Goal: Task Accomplishment & Management: Manage account settings

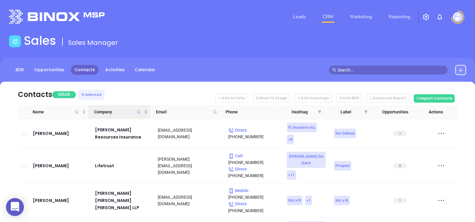
click at [139, 111] on icon "Company" at bounding box center [139, 112] width 4 height 4
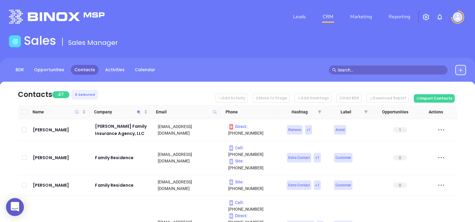
click at [127, 88] on nav "Contacts 47 0 Selected Add Activity Move to Stage Add Hashtags Add BDR Download…" at bounding box center [238, 93] width 440 height 23
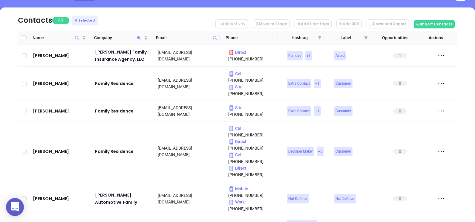
scroll to position [74, 0]
click at [120, 38] on span "Company" at bounding box center [118, 37] width 49 height 7
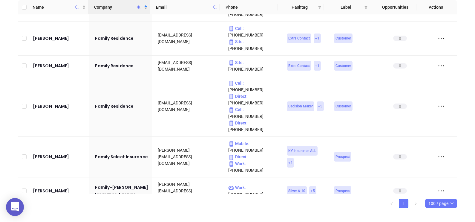
scroll to position [594, 0]
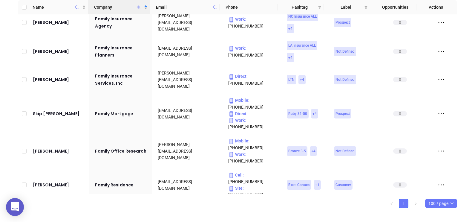
click at [138, 6] on icon "Company" at bounding box center [139, 7] width 4 height 4
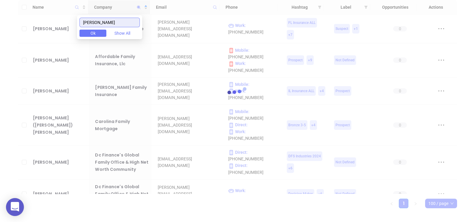
scroll to position [0, 0]
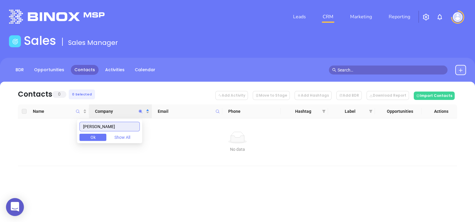
type input "HERMANN"
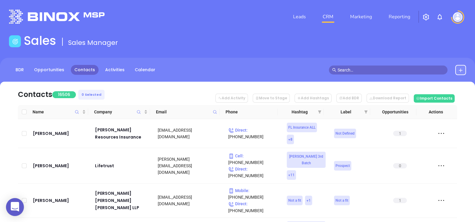
click at [216, 110] on icon at bounding box center [215, 112] width 4 height 4
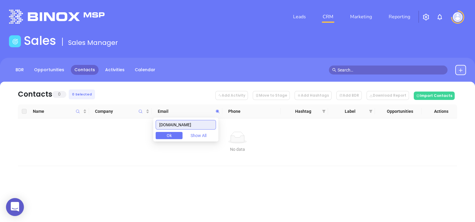
click at [192, 123] on input "[DOMAIN_NAME]" at bounding box center [186, 125] width 60 height 10
paste input "hermannfinancial"
drag, startPoint x: 211, startPoint y: 123, endPoint x: 78, endPoint y: 118, distance: 133.2
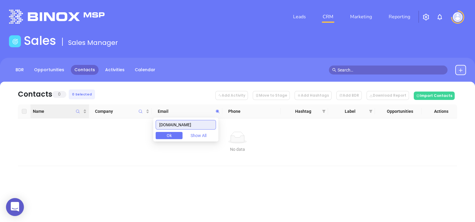
click at [78, 118] on body "0 Leads CRM Marketing Reporting Financial Leads Leads Sales Sales Manager BDR O…" at bounding box center [237, 111] width 475 height 222
paste input "averyhal"
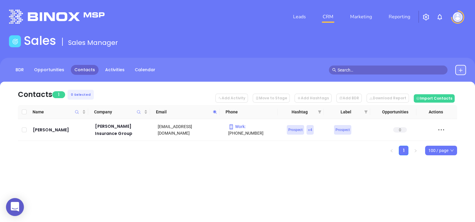
click at [276, 0] on html "0 Leads CRM Marketing Reporting Financial Leads Leads Sales Sales Manager BDR O…" at bounding box center [237, 111] width 475 height 222
click at [216, 113] on icon at bounding box center [215, 112] width 4 height 4
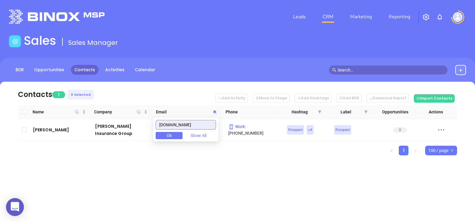
paste input "goosehead"
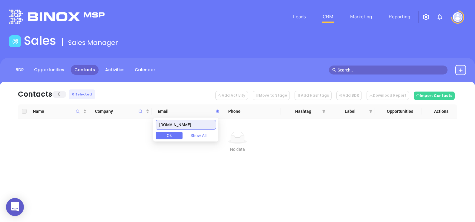
click at [208, 127] on input "goosehead.com" at bounding box center [186, 125] width 60 height 10
click at [206, 123] on input "goosehead.com" at bounding box center [186, 125] width 60 height 10
click at [206, 122] on input "goosehead.com" at bounding box center [186, 125] width 60 height 10
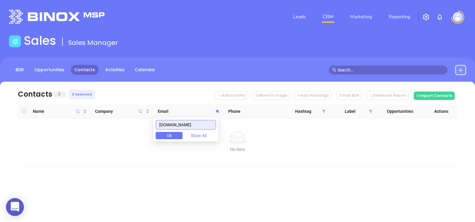
click at [206, 122] on input "goosehead.com" at bounding box center [186, 125] width 60 height 10
paste input "maininsurance.net"
click at [209, 124] on input "maininsurance.net" at bounding box center [186, 125] width 60 height 10
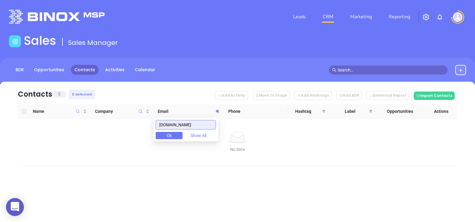
drag, startPoint x: 205, startPoint y: 124, endPoint x: 139, endPoint y: 125, distance: 65.5
click at [139, 125] on body "0 Leads CRM Marketing Reporting Financial Leads Leads Sales Sales Manager BDR O…" at bounding box center [237, 111] width 475 height 222
paste input "daiseyinsurance.com"
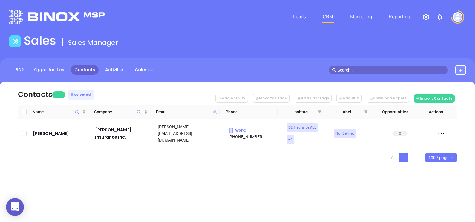
click at [214, 111] on icon at bounding box center [215, 112] width 4 height 4
paste input "lakesidetitl"
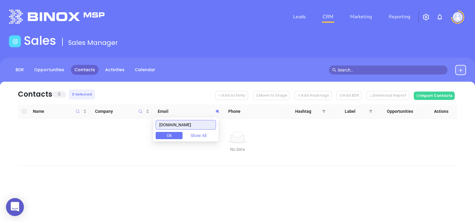
type input "lakesidetitle.com"
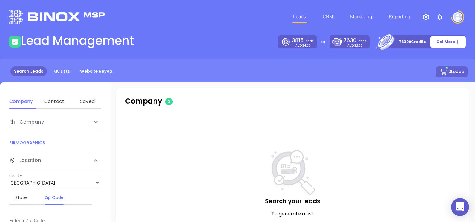
click at [60, 94] on div "Contact" at bounding box center [54, 101] width 24 height 14
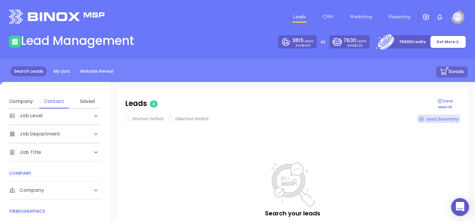
scroll to position [74, 0]
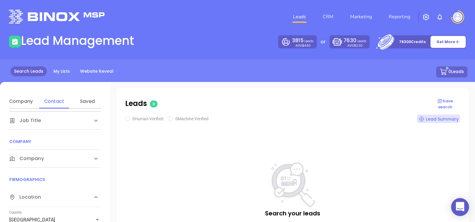
click at [56, 157] on div "Company" at bounding box center [49, 158] width 80 height 7
click at [60, 182] on div "Domain" at bounding box center [54, 181] width 24 height 7
click at [67, 206] on input "Enter a company name" at bounding box center [54, 204] width 90 height 10
paste input "[DOMAIN_NAME]"
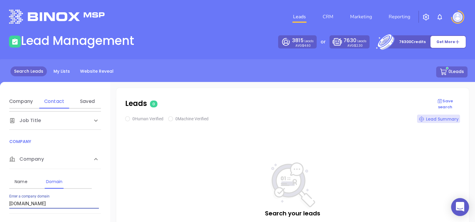
type input "[DOMAIN_NAME]"
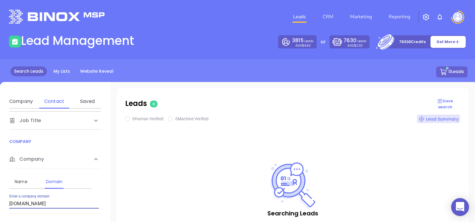
checkbox input "true"
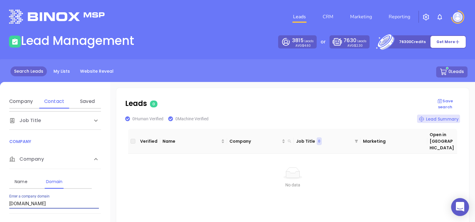
drag, startPoint x: 89, startPoint y: 200, endPoint x: -1, endPoint y: 198, distance: 90.6
click at [0, 198] on html "0 Leads CRM Marketing Reporting Financial Leads Leads Lead Management 3815 Lead…" at bounding box center [237, 111] width 475 height 222
paste input "hermannfinancial"
type input "[DOMAIN_NAME]"
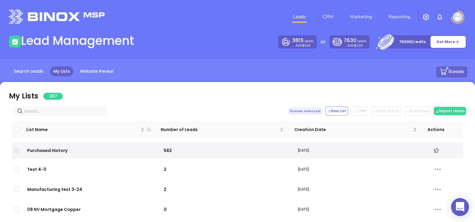
click at [42, 112] on input "text" at bounding box center [61, 111] width 75 height 7
paste input "individualfamilyhealthinsurance.com"
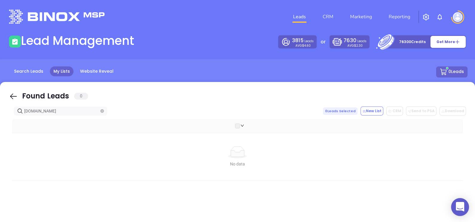
type input "individualfamilyhealthinsurance.com"
drag, startPoint x: 9, startPoint y: 100, endPoint x: 62, endPoint y: 117, distance: 55.6
click at [9, 100] on icon at bounding box center [13, 96] width 9 height 9
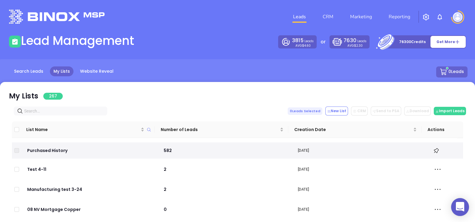
click at [62, 113] on input "text" at bounding box center [61, 111] width 75 height 7
paste input "[DOMAIN_NAME]"
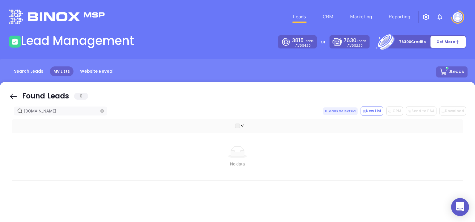
type input "[DOMAIN_NAME]"
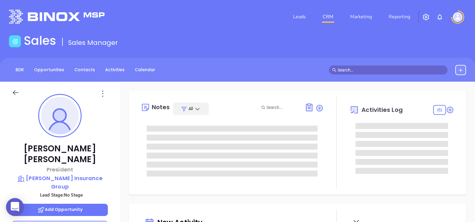
type input "[DATE]"
type input "[PERSON_NAME]"
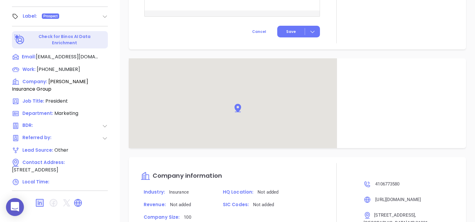
scroll to position [224, 0]
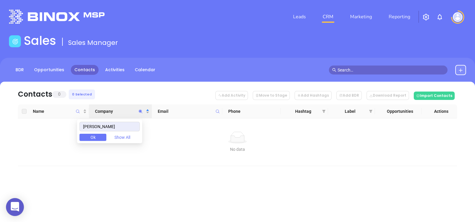
drag, startPoint x: 120, startPoint y: 125, endPoint x: 60, endPoint y: 123, distance: 59.8
click at [61, 123] on body "0 Leads CRM Marketing Reporting Financial Leads Leads Sales Sales Manager BDR O…" at bounding box center [237, 111] width 475 height 222
drag, startPoint x: 113, startPoint y: 124, endPoint x: 63, endPoint y: 115, distance: 50.7
click at [63, 114] on body "0 Leads CRM Marketing Reporting Financial Leads Leads Sales Sales Manager BDR O…" at bounding box center [237, 111] width 475 height 222
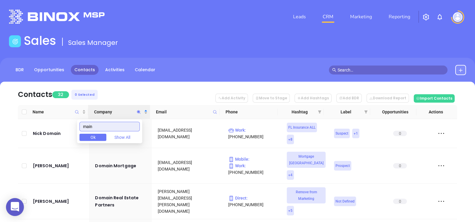
type input "main"
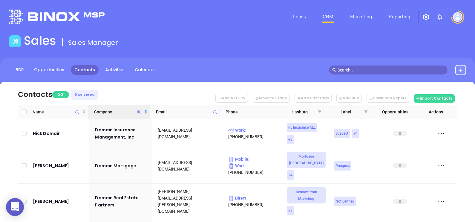
click at [157, 87] on nav "Contacts 32 0 Selected Add Activity Move to Stage Add Hashtags Add BDR Download…" at bounding box center [238, 93] width 440 height 23
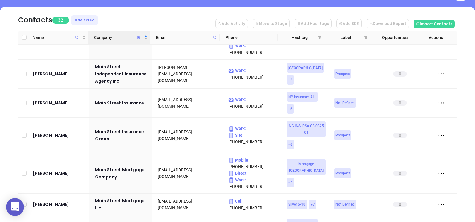
scroll to position [374, 0]
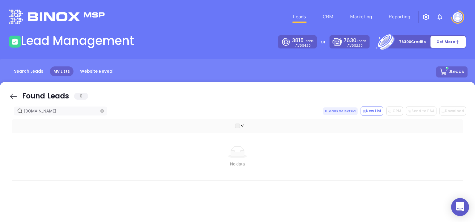
click at [14, 98] on icon at bounding box center [13, 96] width 9 height 9
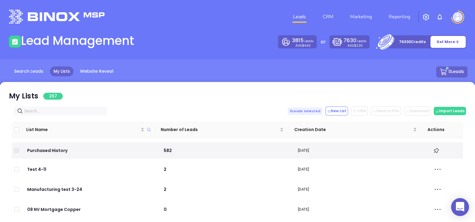
click at [71, 112] on input "text" at bounding box center [61, 111] width 75 height 7
paste input "goosehead.com"
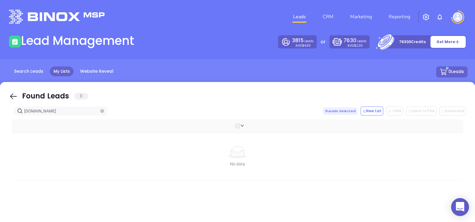
type input "goosehead.com"
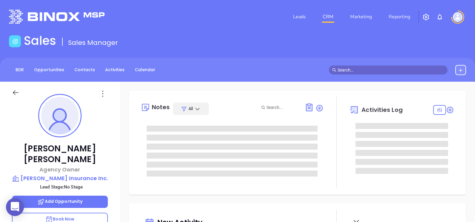
type input "09/03/2025"
type input "Alejandra Lara"
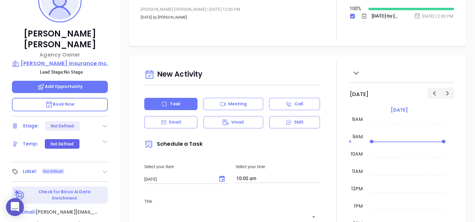
scroll to position [16, 0]
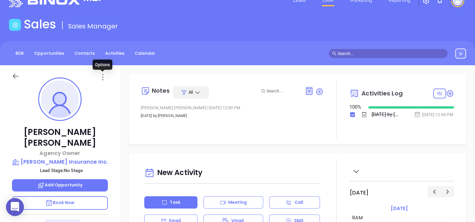
click at [103, 77] on icon at bounding box center [103, 77] width 10 height 10
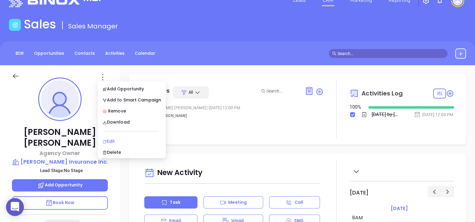
click at [116, 140] on div "Edit" at bounding box center [132, 141] width 59 height 7
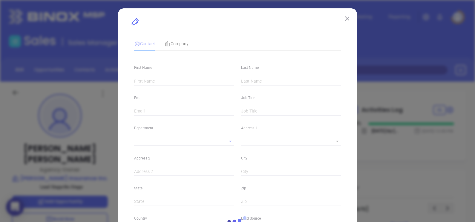
type input "Harry"
type input "Daisey"
type input "harry@daiseyinsurance.com"
type input "Agency Owner"
type input "1"
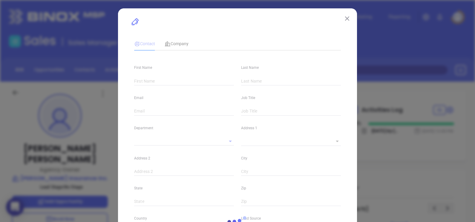
type input "www.linkedin.com/in/harry-daisey-5006301aa/"
type input "Marketing"
type input "Binox"
type input "undefined undefined"
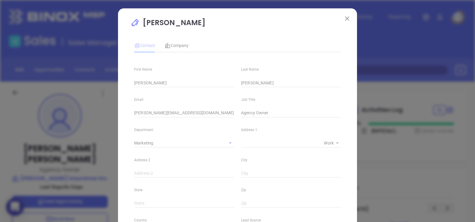
type input "(302) 337-9400"
type input "1"
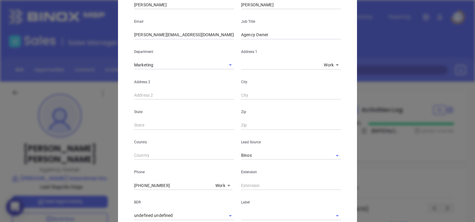
scroll to position [214, 0]
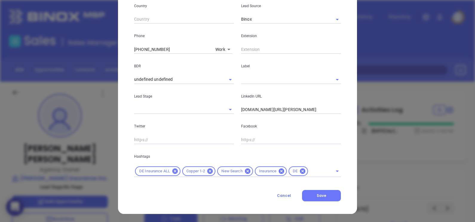
click at [260, 78] on input "text" at bounding box center [282, 79] width 83 height 9
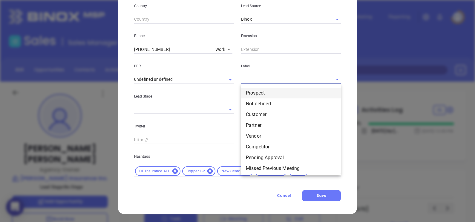
click at [271, 91] on li "Prospect" at bounding box center [291, 93] width 100 height 11
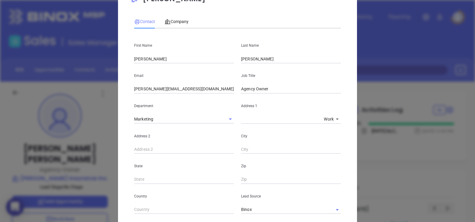
scroll to position [0, 0]
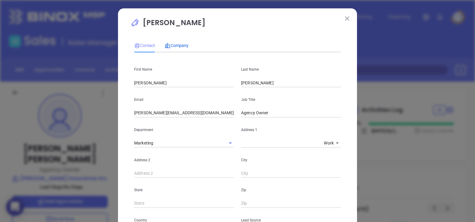
click at [175, 43] on span "Company" at bounding box center [177, 45] width 24 height 5
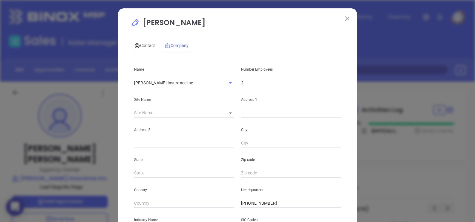
click at [227, 114] on div "​" at bounding box center [228, 113] width 12 height 8
click at [232, 112] on div "Site Name ​" at bounding box center [184, 102] width 107 height 30
click at [229, 113] on icon at bounding box center [230, 112] width 3 height 1
click at [231, 114] on div "Site Name ​" at bounding box center [184, 102] width 107 height 30
click at [227, 110] on body "0 Leads CRM Marketing Reporting Financial Leads Leads Sales Sales Manager BDR O…" at bounding box center [237, 111] width 475 height 222
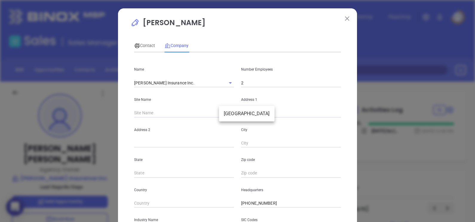
click at [230, 114] on li "Bridgeville" at bounding box center [247, 113] width 56 height 11
type input "Bridgeville"
type input "115315"
type input "8959 Fruitland Ave"
type input "Bridgeville"
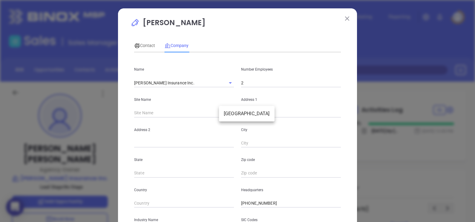
type input "DE"
type input "19933-2922"
type input "US"
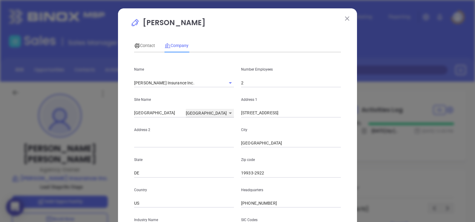
scroll to position [37, 0]
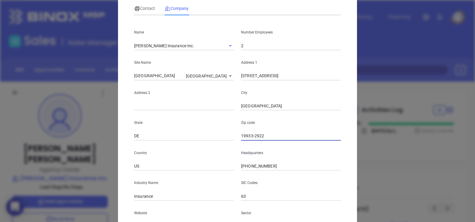
drag, startPoint x: 250, startPoint y: 136, endPoint x: 297, endPoint y: 142, distance: 47.7
click at [297, 143] on div "Name Daisey Insurance Inc. Number Employees 2 Site Name Bridgeville Bridgeville…" at bounding box center [237, 140] width 207 height 241
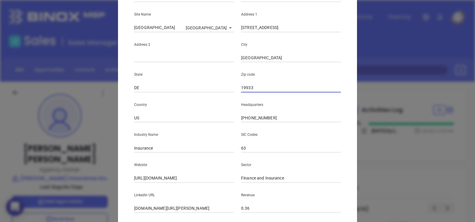
scroll to position [121, 0]
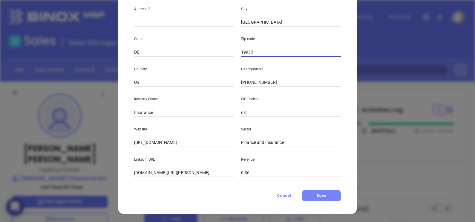
type input "19933"
click at [314, 192] on button "Save" at bounding box center [321, 195] width 39 height 11
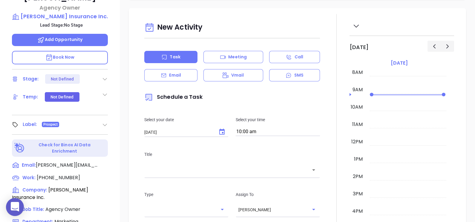
scroll to position [74, 0]
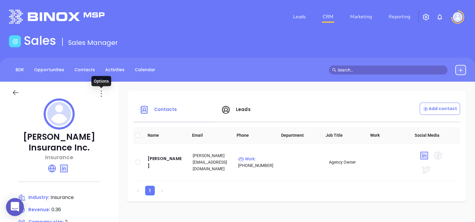
click at [103, 91] on icon at bounding box center [102, 94] width 10 height 10
click at [105, 96] on icon at bounding box center [102, 94] width 10 height 10
click at [102, 94] on icon at bounding box center [102, 94] width 10 height 10
click at [117, 108] on li "Edit" at bounding box center [128, 105] width 61 height 13
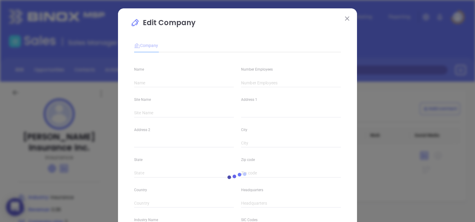
type input "Daisey Insurance Inc."
type input "2"
type input "(302) 337-9400"
type input "Insurance"
type input "63"
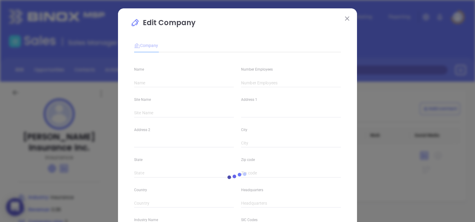
type input "https://daiseyinsurance.com/"
type input "Finance and Insurance"
type input "www.linkedin.com/company/daisey-insurance-inc./"
type input "0.36"
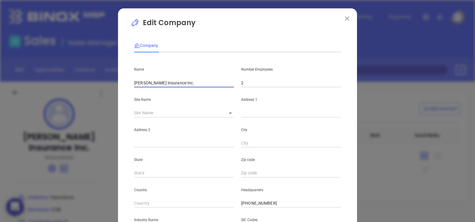
click at [180, 81] on input "Daisey Insurance Inc." at bounding box center [184, 82] width 100 height 9
type input "[PERSON_NAME] Insurance Inc"
click at [234, 43] on div "Company" at bounding box center [237, 46] width 207 height 14
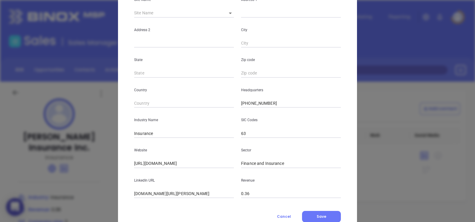
scroll to position [121, 0]
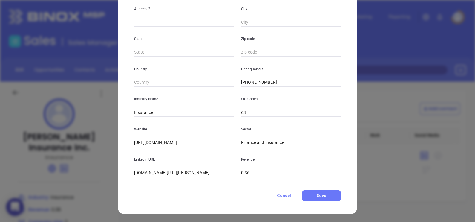
click at [331, 206] on div "Edit Company Company Name Daisey Insurance Inc Number Employees 2 Site Name ​ A…" at bounding box center [237, 51] width 239 height 326
click at [324, 195] on button "Save" at bounding box center [321, 195] width 39 height 11
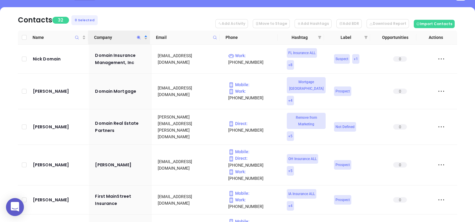
scroll to position [374, 0]
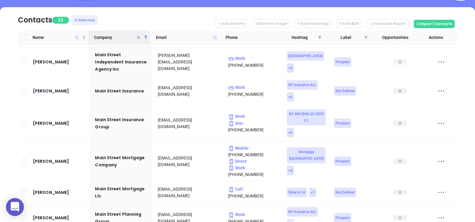
click at [138, 36] on icon "Company" at bounding box center [139, 38] width 4 height 4
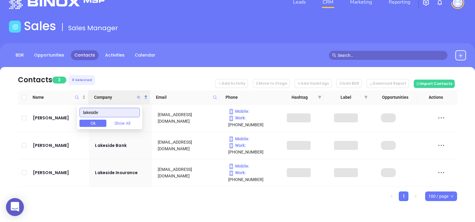
scroll to position [0, 0]
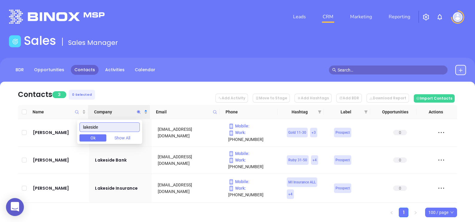
type input "lakeside"
click at [172, 208] on ul "1 100 / page" at bounding box center [238, 213] width 440 height 10
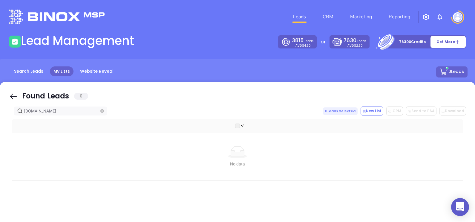
drag, startPoint x: 15, startPoint y: 95, endPoint x: 85, endPoint y: 110, distance: 71.3
click at [15, 95] on icon at bounding box center [13, 96] width 9 height 9
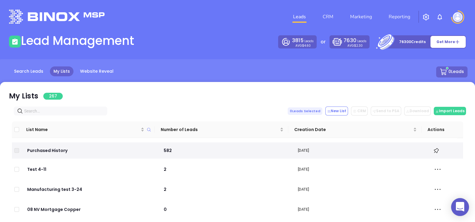
click at [73, 114] on input "text" at bounding box center [61, 111] width 75 height 7
paste input "[DOMAIN_NAME]"
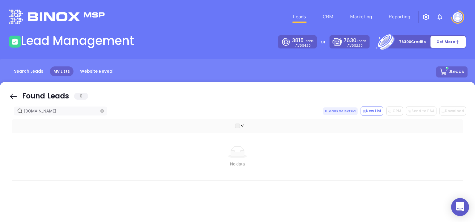
type input "[DOMAIN_NAME]"
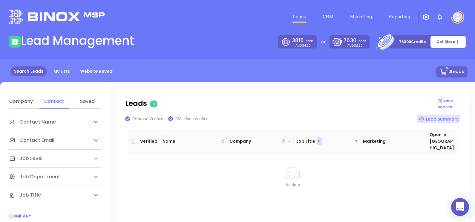
scroll to position [74, 0]
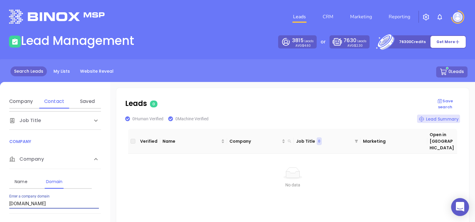
drag, startPoint x: 60, startPoint y: 203, endPoint x: 0, endPoint y: 216, distance: 61.3
click at [0, 213] on html "0 Leads CRM Marketing Reporting Financial Leads Leads Lead Management 3815 Lead…" at bounding box center [237, 111] width 475 height 222
type input "[DOMAIN_NAME]"
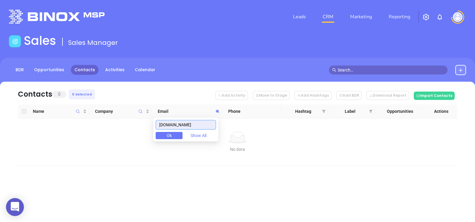
click at [206, 123] on input "[DOMAIN_NAME]" at bounding box center [186, 125] width 60 height 10
click at [206, 122] on input "[DOMAIN_NAME]" at bounding box center [186, 125] width 60 height 10
click at [206, 123] on input "[DOMAIN_NAME]" at bounding box center [186, 125] width 60 height 10
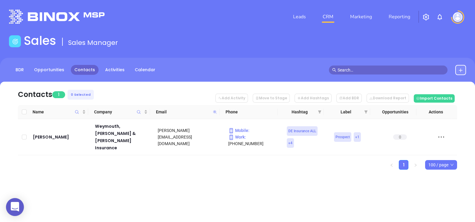
click at [216, 110] on icon at bounding box center [215, 112] width 4 height 4
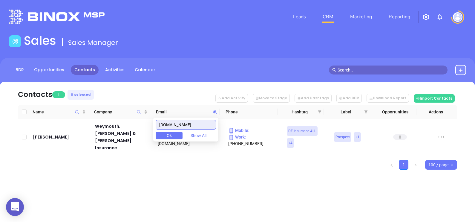
paste input "horstinsurance"
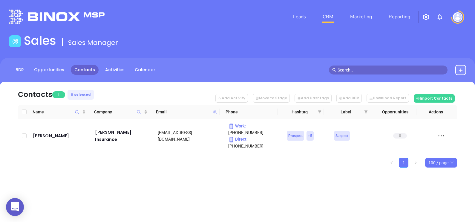
click at [215, 111] on icon at bounding box center [215, 112] width 4 height 4
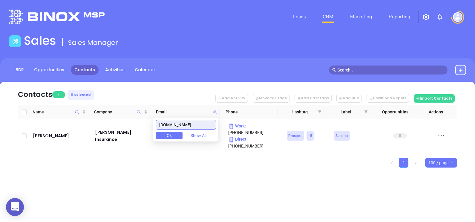
paste input "criainc"
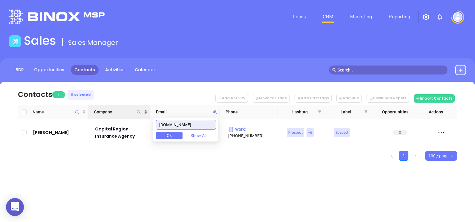
drag, startPoint x: 199, startPoint y: 121, endPoint x: 134, endPoint y: 112, distance: 65.8
click at [134, 112] on body "0 Leads CRM Marketing Reporting Financial Leads Leads Sales Sales Manager BDR O…" at bounding box center [237, 111] width 475 height 222
paste input "docsecureinsurance"
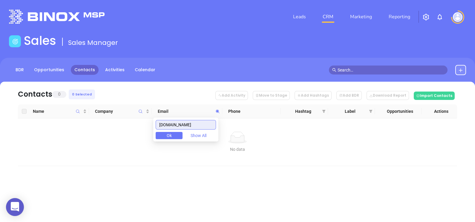
click at [212, 122] on input "docsecureinsurance.com" at bounding box center [186, 125] width 60 height 10
paste input "insurancechoices"
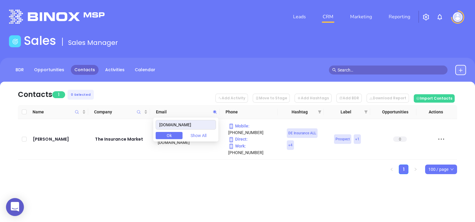
click at [211, 184] on div "Contacts 1 0 Selected Add Activity Move to Stage Add Hashtags Add BDR Download …" at bounding box center [237, 138] width 475 height 113
click at [215, 109] on span at bounding box center [215, 111] width 7 height 9
paste input "tapleyagency"
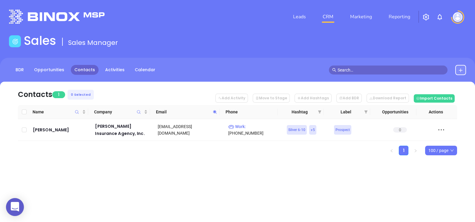
click at [216, 112] on icon at bounding box center [215, 112] width 4 height 4
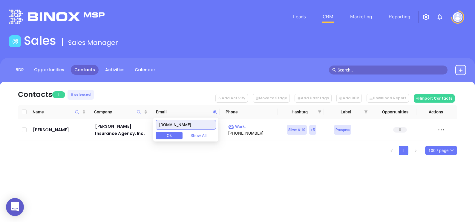
paste input "ellisinsurance"
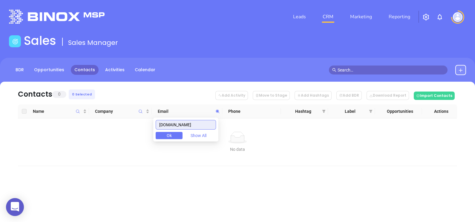
drag, startPoint x: 209, startPoint y: 123, endPoint x: 144, endPoint y: 123, distance: 65.8
click at [144, 123] on body "0 Leads CRM Marketing Reporting Financial Leads Leads Sales Sales Manager BDR O…" at bounding box center [237, 111] width 475 height 222
paste input "batchelderbros"
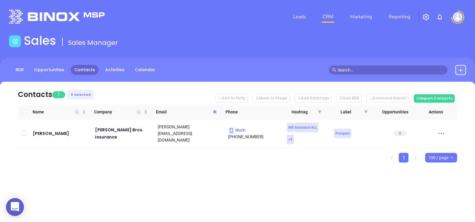
click at [213, 112] on icon at bounding box center [215, 112] width 4 height 4
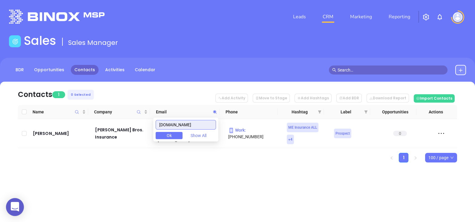
paste input "yarmouthinsurance"
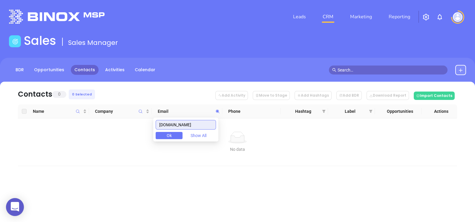
drag, startPoint x: 203, startPoint y: 124, endPoint x: 127, endPoint y: 126, distance: 76.3
click at [128, 125] on body "0 Leads CRM Marketing Reporting Financial Leads Leads Sales Sales Manager BDR O…" at bounding box center [237, 111] width 475 height 222
paste input "annharris"
drag, startPoint x: 212, startPoint y: 123, endPoint x: 135, endPoint y: 130, distance: 77.2
click at [138, 131] on body "0 Leads CRM Marketing Reporting Financial Leads Leads Sales Sales Manager BDR O…" at bounding box center [237, 111] width 475 height 222
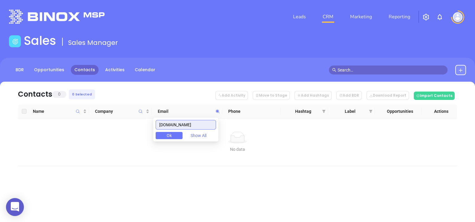
paste input "sevigneylyons"
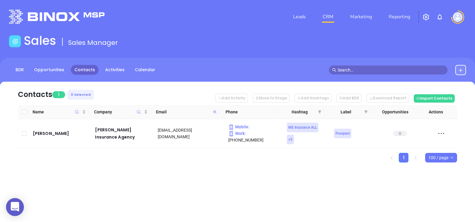
click at [215, 112] on icon at bounding box center [215, 112] width 4 height 4
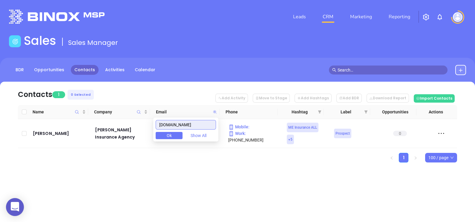
paste input "ciscuso"
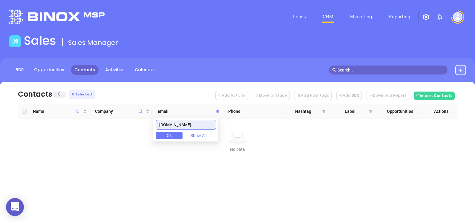
drag, startPoint x: 198, startPoint y: 124, endPoint x: 160, endPoint y: 118, distance: 38.4
click at [160, 118] on div "ciscuso.com Ok Show All" at bounding box center [185, 130] width 65 height 24
paste input "foreshoreins"
drag, startPoint x: 205, startPoint y: 124, endPoint x: 152, endPoint y: 130, distance: 53.3
click at [152, 130] on body "0 Leads CRM Marketing Reporting Financial Leads Leads Sales Sales Manager BDR O…" at bounding box center [237, 111] width 475 height 222
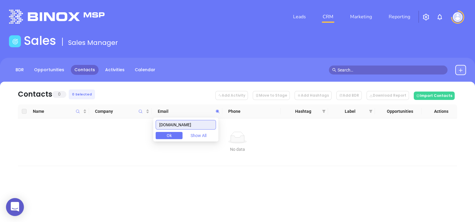
paste input "insurancepc"
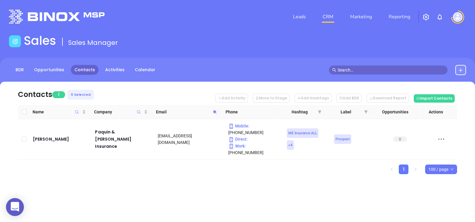
click at [215, 110] on icon at bounding box center [215, 112] width 4 height 4
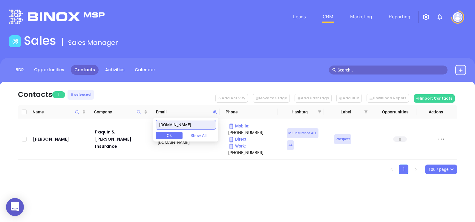
paste input "unitedinsurance.net"
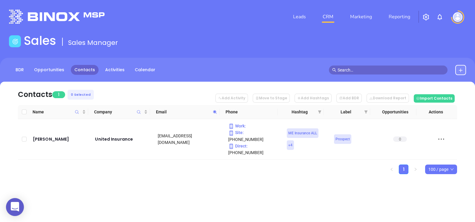
click at [214, 113] on icon at bounding box center [215, 112] width 4 height 4
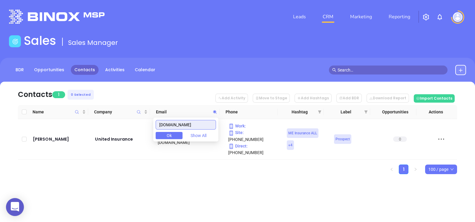
paste input "fapeabody.com"
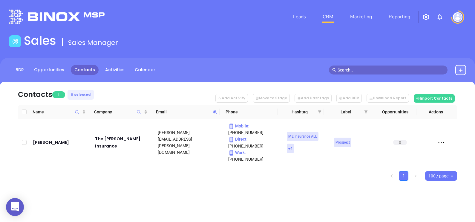
click at [214, 115] on span at bounding box center [215, 111] width 7 height 9
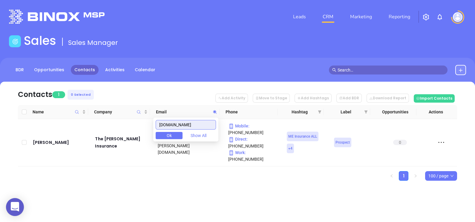
paste input "varneyagenc"
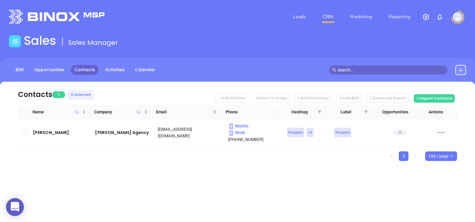
click at [216, 112] on icon at bounding box center [215, 112] width 4 height 4
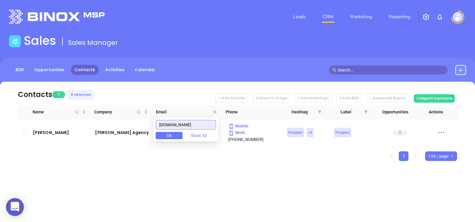
paste input "insuremonke"
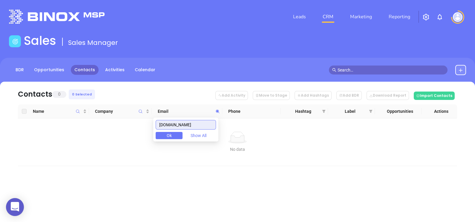
drag, startPoint x: 177, startPoint y: 121, endPoint x: 132, endPoint y: 123, distance: 45.8
click at [132, 122] on body "0 Leads CRM Marketing Reporting Financial Leads Leads Sales Sales Manager BDR O…" at bounding box center [237, 111] width 475 height 222
paste input "coleharrison"
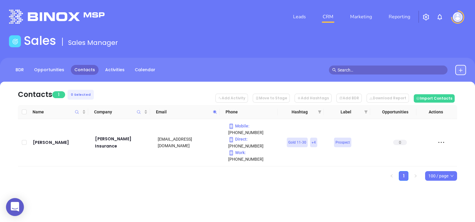
click at [215, 110] on icon at bounding box center [215, 112] width 4 height 4
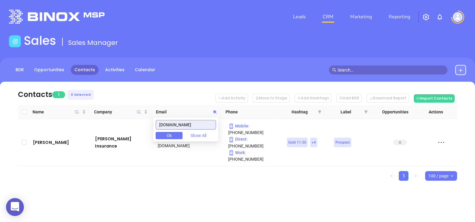
paste input "[DOMAIN_NAME]"
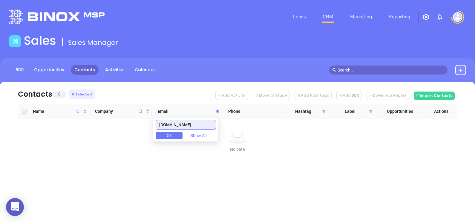
drag, startPoint x: 205, startPoint y: 123, endPoint x: 120, endPoint y: 121, distance: 85.5
click at [120, 121] on body "0 Leads CRM Marketing Reporting Financial Leads Leads Sales Sales Manager BDR O…" at bounding box center [237, 111] width 475 height 222
paste input "kyesinsurance.com"
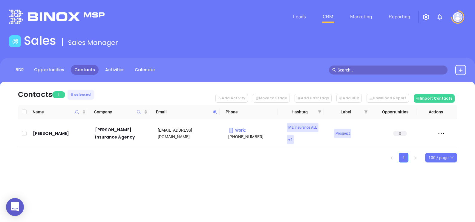
click at [216, 112] on icon at bounding box center [215, 112] width 4 height 4
paste input "williamclarkagency"
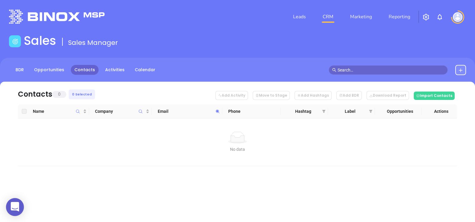
click at [216, 111] on icon at bounding box center [218, 111] width 4 height 4
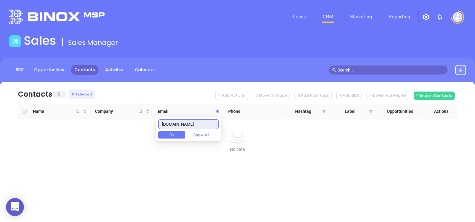
paste input "strong"
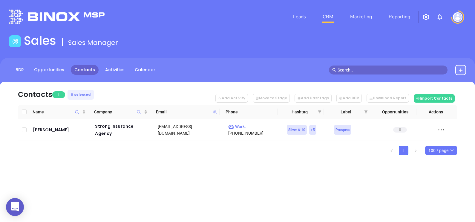
click at [214, 112] on icon at bounding box center [215, 112] width 4 height 4
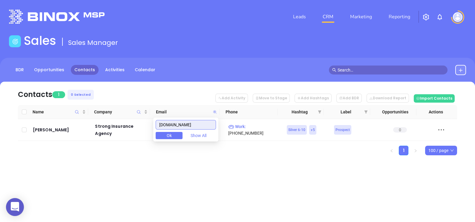
paste input "maineretirementannuitiesinc"
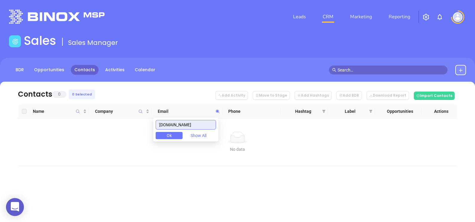
click at [211, 123] on input "maineretirementannuitiesinc.com" at bounding box center [186, 125] width 60 height 10
paste input "russell-clowes"
drag, startPoint x: 211, startPoint y: 122, endPoint x: 139, endPoint y: 119, distance: 71.8
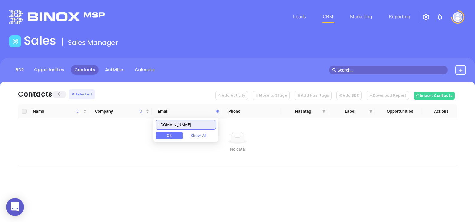
click at [139, 119] on body "0 Leads CRM Marketing Reporting Financial Leads Leads Sales Sales Manager BDR O…" at bounding box center [237, 111] width 475 height 222
paste input "mwins.com/"
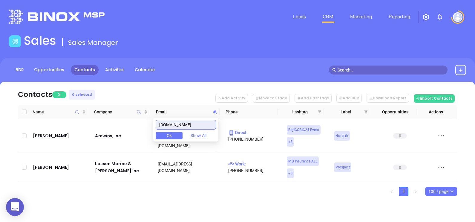
type input "mwins.com"
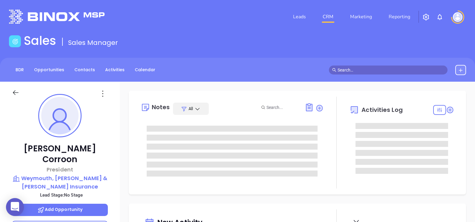
type input "[DATE]"
type input "[PERSON_NAME]"
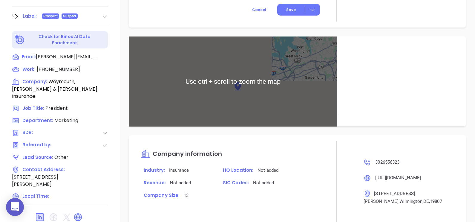
scroll to position [322, 0]
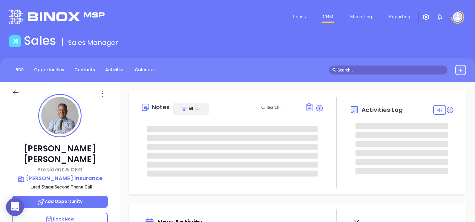
type input "09/03/2025"
type input "Alejandra Lara"
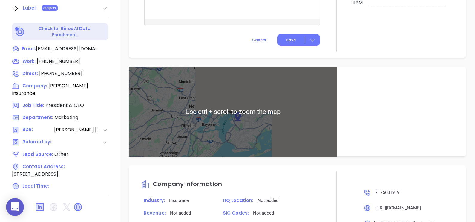
scroll to position [389, 0]
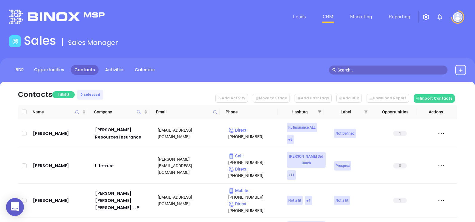
click at [319, 113] on icon "filter" at bounding box center [320, 112] width 4 height 4
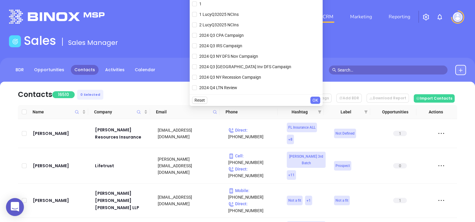
click at [138, 93] on nav "Contacts 16510 0 Selected Add Activity Move to Stage Add Hashtags Add BDR Downl…" at bounding box center [238, 93] width 440 height 23
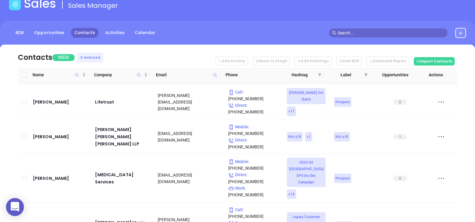
scroll to position [37, 0]
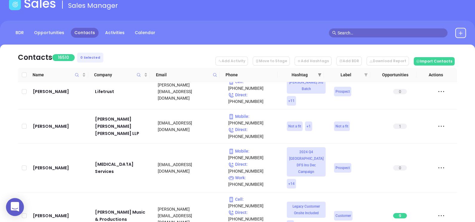
click at [318, 75] on icon "filter" at bounding box center [320, 75] width 4 height 4
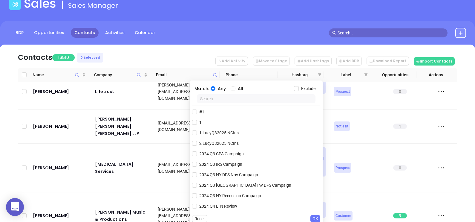
click at [236, 99] on input "text" at bounding box center [256, 98] width 119 height 9
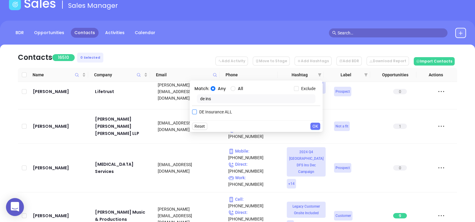
type input "de ins"
click at [221, 113] on span "DE Insurance ALL" at bounding box center [216, 112] width 38 height 7
click at [197, 113] on input "DE Insurance ALL" at bounding box center [194, 111] width 5 height 5
checkbox input "true"
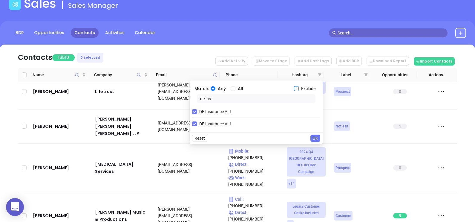
click at [298, 89] on input "Exclude" at bounding box center [296, 88] width 5 height 5
checkbox input "true"
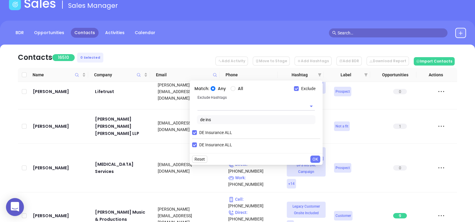
click at [239, 104] on input "text" at bounding box center [248, 106] width 101 height 9
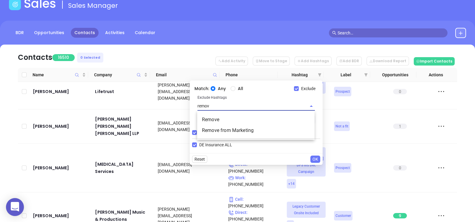
type input "remove"
click at [241, 121] on li "Remove" at bounding box center [256, 119] width 118 height 11
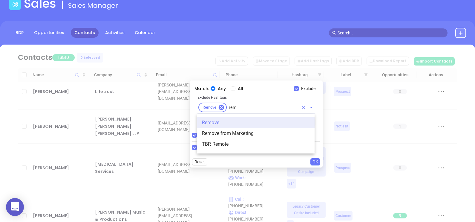
scroll to position [0, 0]
type input "remove"
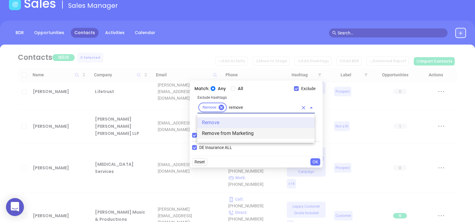
click at [237, 137] on li "Remove from Marketing" at bounding box center [256, 133] width 118 height 11
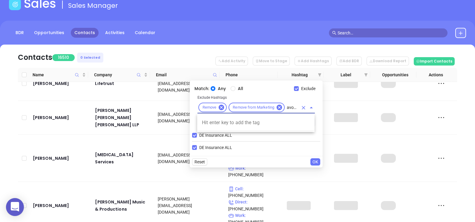
scroll to position [0, 1]
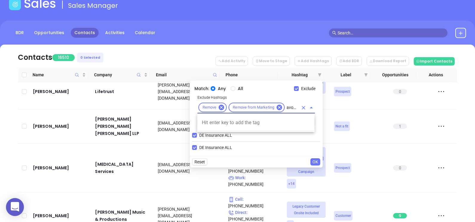
type input "avoid"
click at [275, 85] on div "Any All" at bounding box center [253, 88] width 84 height 7
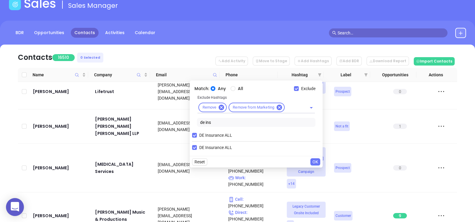
scroll to position [0, 0]
click at [194, 133] on input "DE Insurance ALL" at bounding box center [194, 135] width 5 height 5
checkbox input "false"
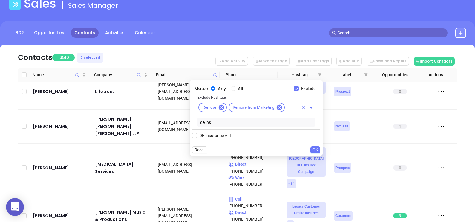
click at [290, 106] on input "text" at bounding box center [292, 107] width 13 height 7
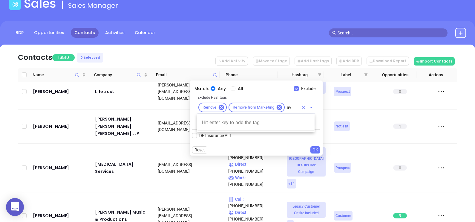
type input "a"
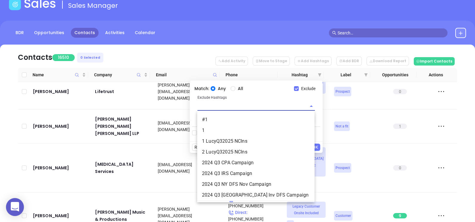
scroll to position [4411, 0]
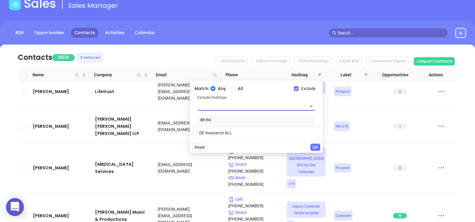
click at [215, 117] on input "de ins" at bounding box center [256, 119] width 119 height 9
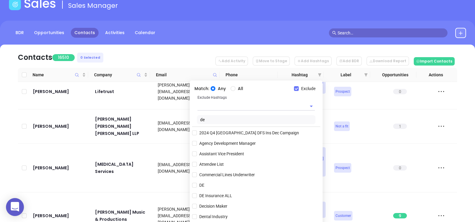
type input "d"
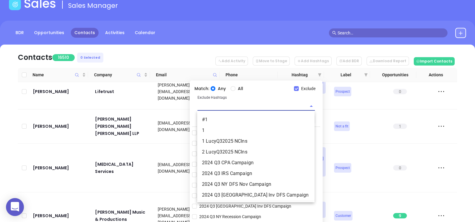
click at [224, 109] on input "text" at bounding box center [248, 106] width 101 height 9
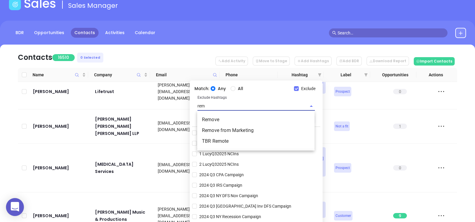
type input "remo"
click at [230, 117] on li "Remove" at bounding box center [256, 119] width 118 height 11
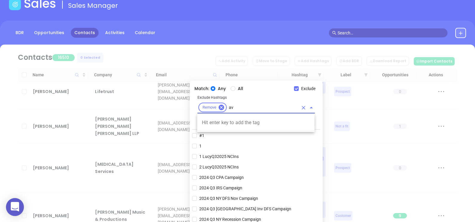
type input "a"
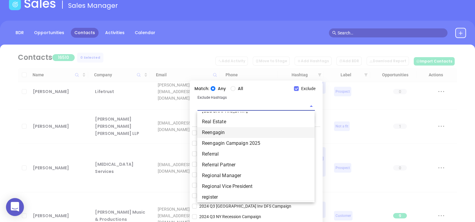
click at [204, 36] on div "BDR Opportunities Contacts Activities Calendar" at bounding box center [237, 33] width 475 height 10
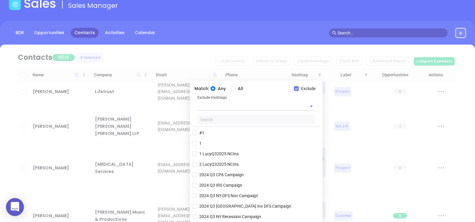
click at [214, 119] on input "text" at bounding box center [256, 119] width 119 height 9
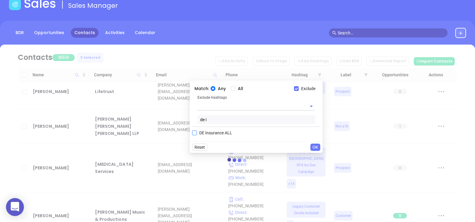
type input "de i"
drag, startPoint x: 222, startPoint y: 133, endPoint x: 265, endPoint y: 137, distance: 42.9
click at [222, 134] on span "DE Insurance ALL" at bounding box center [216, 132] width 38 height 7
click at [197, 134] on input "DE Insurance ALL" at bounding box center [194, 132] width 5 height 5
checkbox input "true"
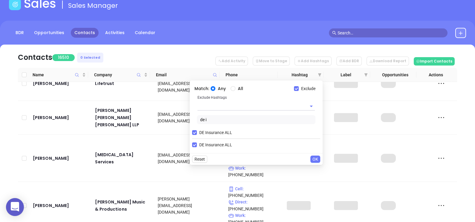
click at [313, 159] on span "OK" at bounding box center [316, 159] width 6 height 7
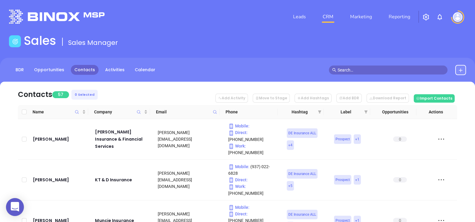
scroll to position [37, 0]
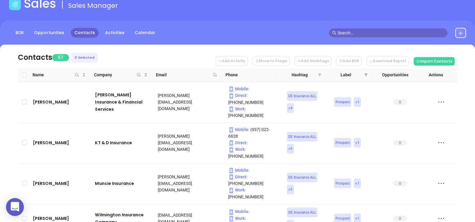
click at [320, 73] on icon "filter" at bounding box center [320, 75] width 4 height 4
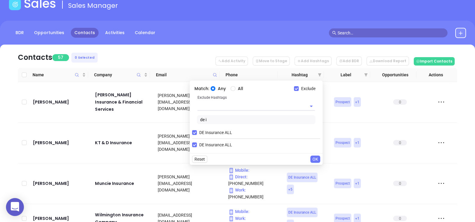
click at [221, 118] on input "de i" at bounding box center [256, 119] width 119 height 9
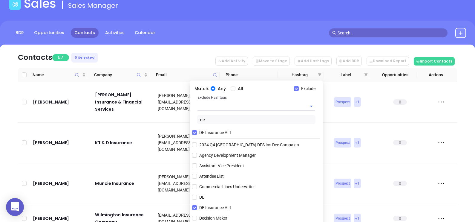
type input "d"
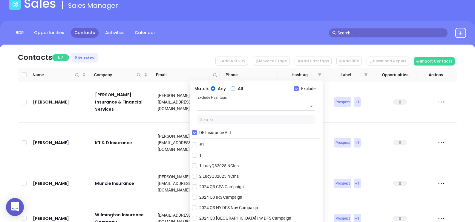
click at [234, 89] on input "All" at bounding box center [233, 88] width 5 height 5
radio input "true"
click at [233, 104] on input "text" at bounding box center [248, 106] width 101 height 9
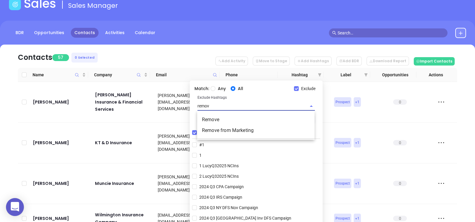
type input "remove"
click at [240, 117] on li "Remove" at bounding box center [256, 119] width 118 height 11
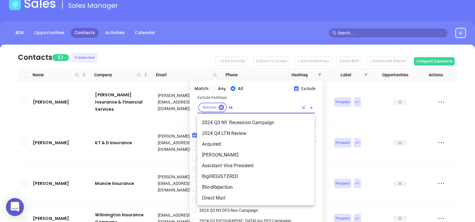
scroll to position [315, 0]
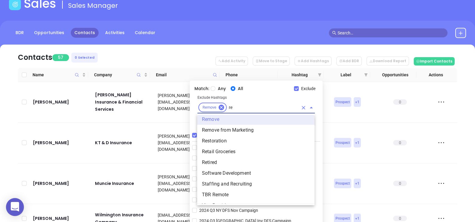
type input "rem"
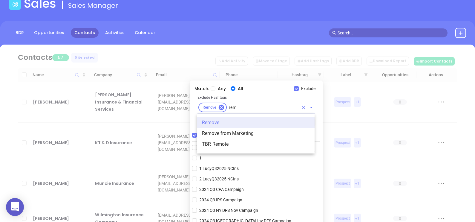
scroll to position [0, 0]
click at [244, 132] on li "Remove from Marketing" at bounding box center [256, 133] width 118 height 11
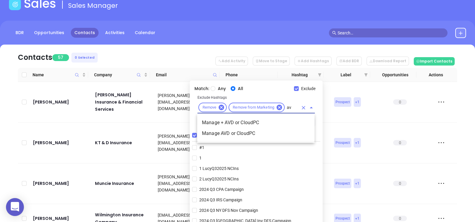
type input "a"
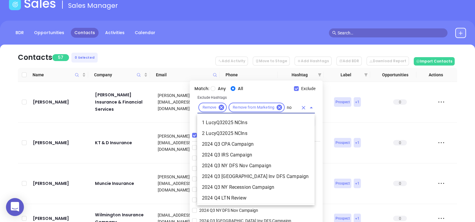
type input "not"
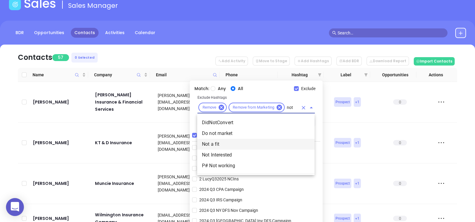
click at [236, 144] on li "Not a fit" at bounding box center [256, 144] width 118 height 11
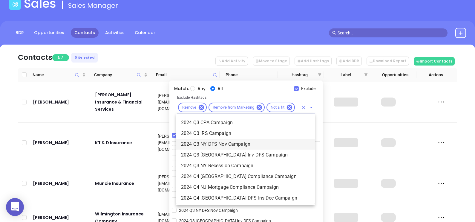
scroll to position [0, 4]
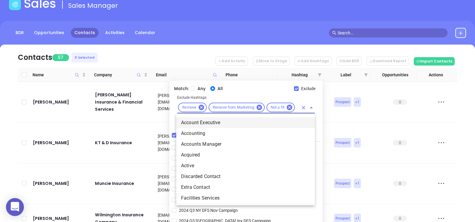
click at [297, 106] on input "ac" at bounding box center [297, 107] width 2 height 7
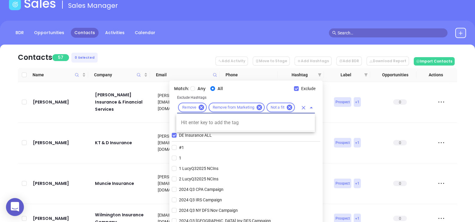
scroll to position [0, 10]
type input "acacq"
click at [211, 53] on nav "Contacts 57 0 Selected Add Activity Move to Stage Add Hashtags Add BDR Download…" at bounding box center [238, 56] width 440 height 23
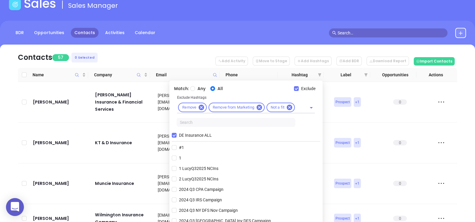
scroll to position [0, 0]
click at [299, 108] on div "Remove Remove from Marketing Not a fit" at bounding box center [246, 108] width 138 height 12
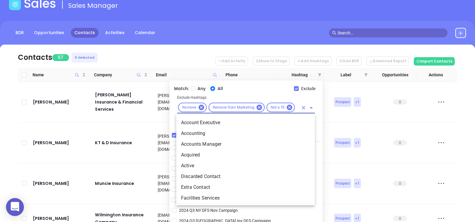
scroll to position [0, 4]
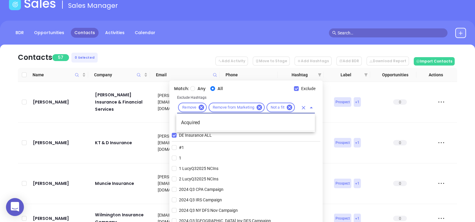
type input "acquir"
click at [285, 122] on li "Acquired" at bounding box center [245, 122] width 139 height 11
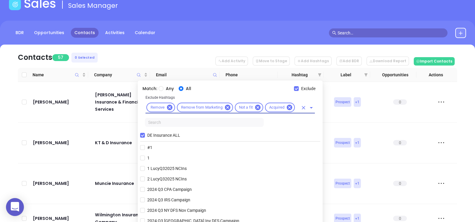
scroll to position [0, 0]
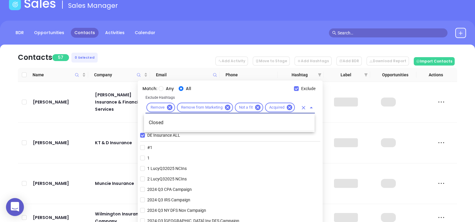
type input "closed"
click at [196, 125] on li "Closed" at bounding box center [229, 122] width 171 height 11
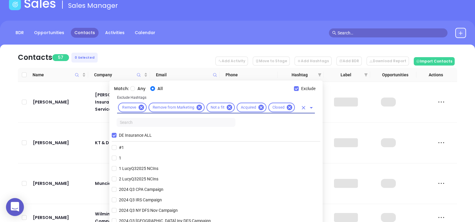
scroll to position [0, 0]
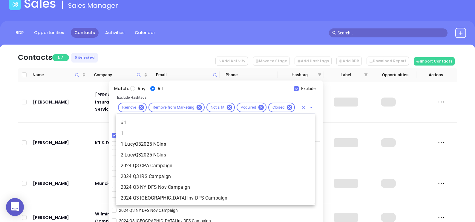
click at [298, 109] on input "text" at bounding box center [297, 107] width 2 height 7
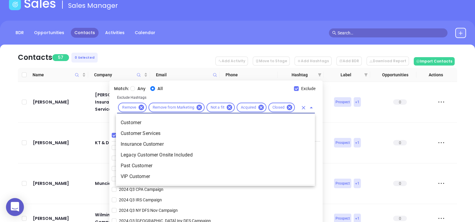
type input "cust"
click at [190, 121] on li "Customer" at bounding box center [215, 122] width 199 height 11
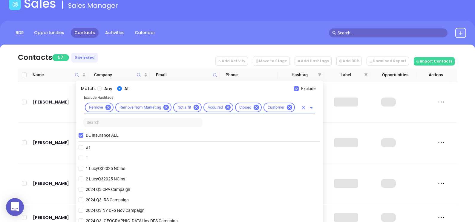
click at [299, 103] on div "Remove Remove from Marketing Not a fit Acquired Closed Customer" at bounding box center [199, 108] width 231 height 12
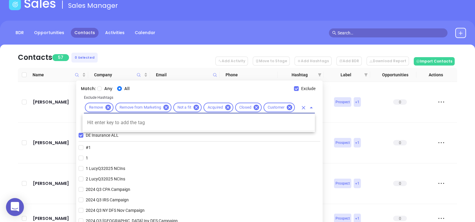
scroll to position [0, 7]
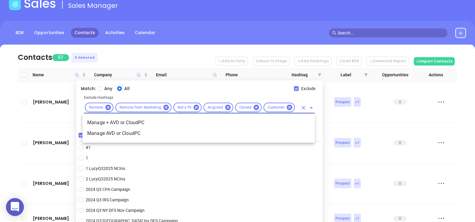
type input "a"
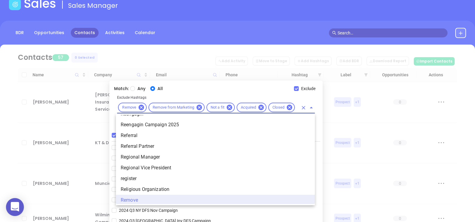
scroll to position [0, 0]
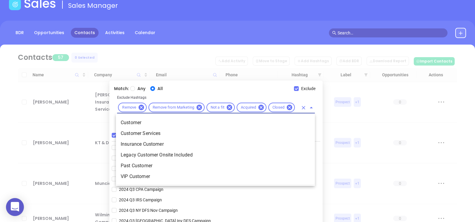
type input "customer"
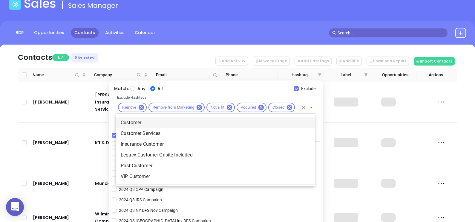
click at [144, 123] on li "Customer" at bounding box center [215, 122] width 199 height 11
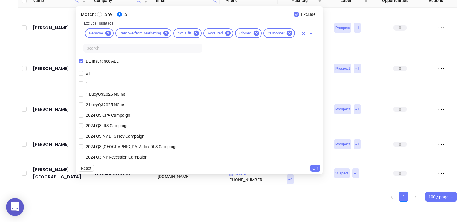
scroll to position [36, 0]
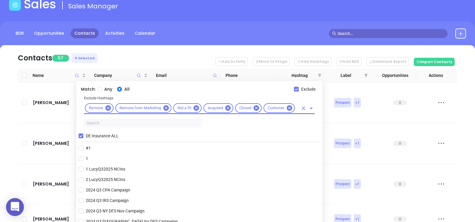
click at [297, 106] on input "text" at bounding box center [297, 107] width 2 height 7
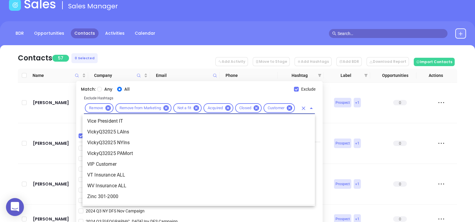
scroll to position [0, 0]
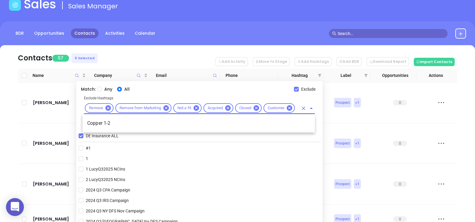
type input "copper"
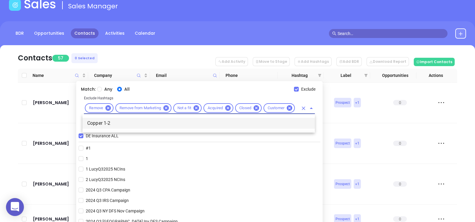
drag, startPoint x: 286, startPoint y: 121, endPoint x: 301, endPoint y: 172, distance: 52.9
click at [286, 121] on li "Copper 1-2" at bounding box center [199, 123] width 233 height 11
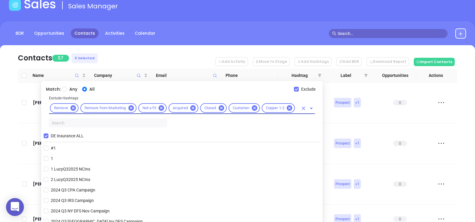
scroll to position [0, 0]
click at [296, 107] on input "text" at bounding box center [297, 107] width 2 height 7
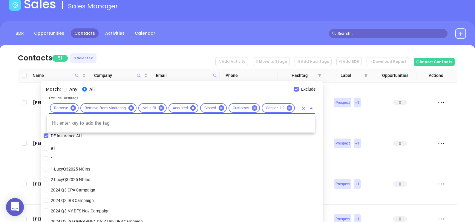
scroll to position [0, 10]
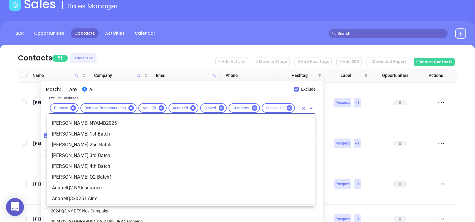
type input "b"
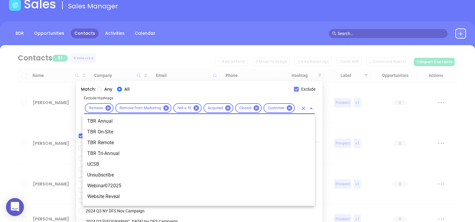
scroll to position [0, 0]
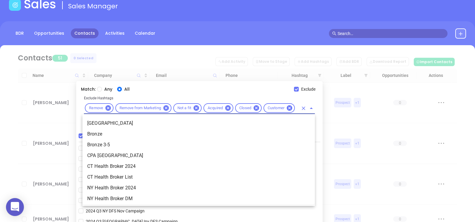
type input "bron"
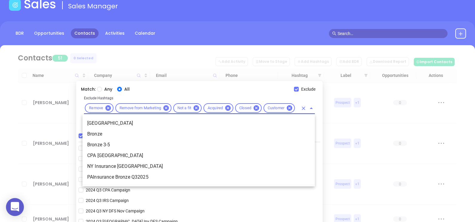
scroll to position [0, 7]
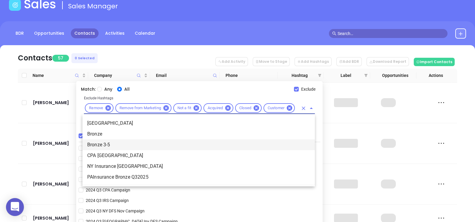
click at [138, 144] on li "Bronze 3-5" at bounding box center [199, 144] width 233 height 11
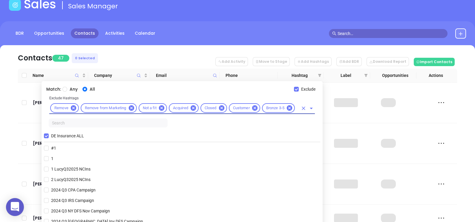
scroll to position [111, 0]
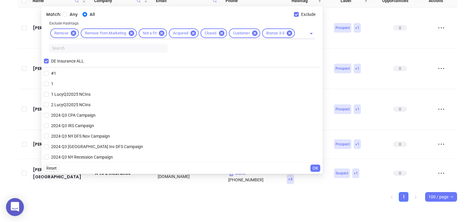
click at [315, 166] on span "OK" at bounding box center [316, 168] width 6 height 7
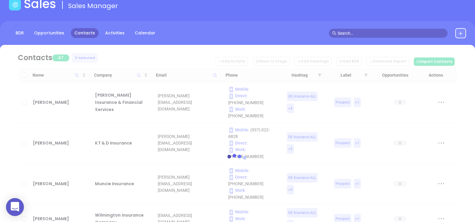
scroll to position [36, 0]
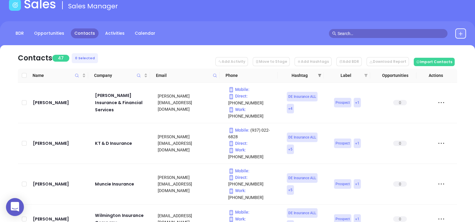
click at [318, 75] on icon "filter" at bounding box center [320, 76] width 4 height 4
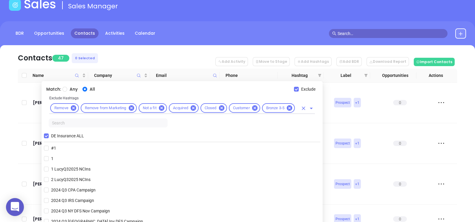
click at [296, 107] on input "text" at bounding box center [297, 107] width 2 height 7
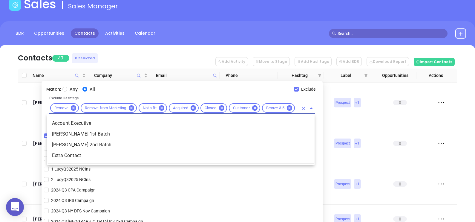
scroll to position [0, 0]
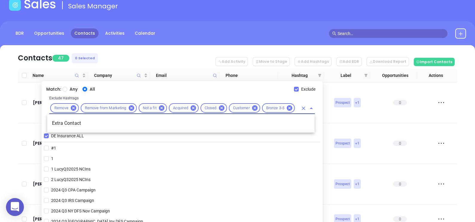
type input "extr"
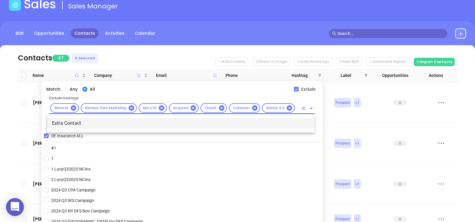
click at [86, 120] on li "Extra Contact" at bounding box center [181, 123] width 268 height 11
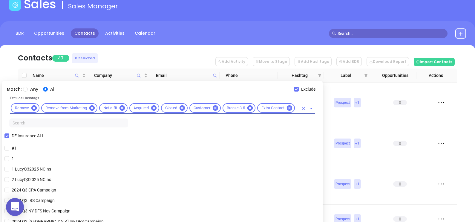
scroll to position [0, 0]
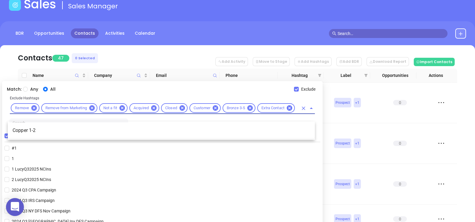
type input "copper"
click at [49, 130] on li "Copper 1-2" at bounding box center [161, 130] width 307 height 11
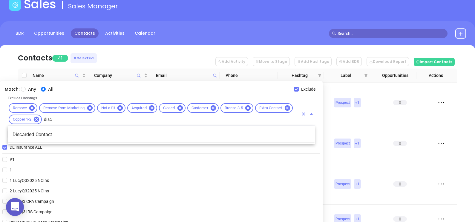
type input "disca"
click at [49, 131] on li "Discarded Contact" at bounding box center [161, 134] width 307 height 11
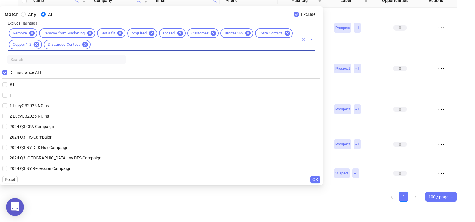
scroll to position [36, 0]
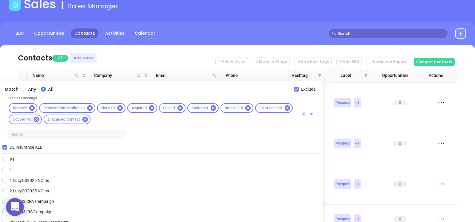
click at [251, 108] on icon at bounding box center [247, 107] width 5 height 5
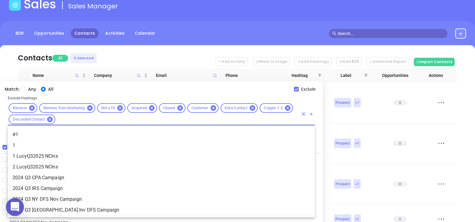
scroll to position [4411, 0]
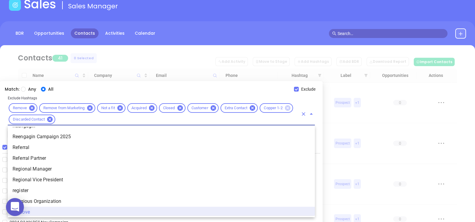
click at [291, 105] on icon at bounding box center [287, 107] width 5 height 5
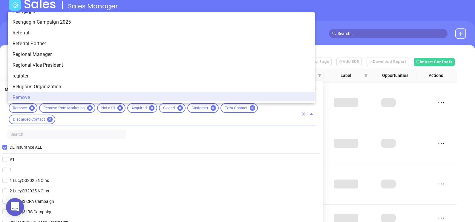
scroll to position [0, 0]
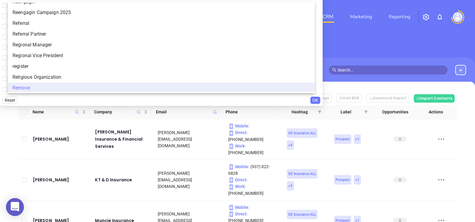
click at [365, 89] on div "Add Activity Move to Stage Add Hashtags Add BDR Download Report Import Contacts" at bounding box center [335, 96] width 244 height 14
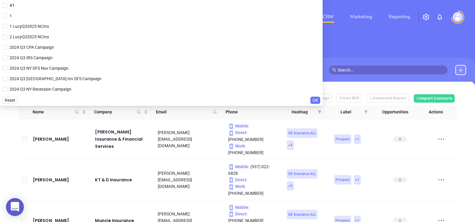
click at [364, 83] on nav "Contacts 57 0 Selected Add Activity Move to Stage Add Hashtags Add BDR Download…" at bounding box center [238, 93] width 440 height 23
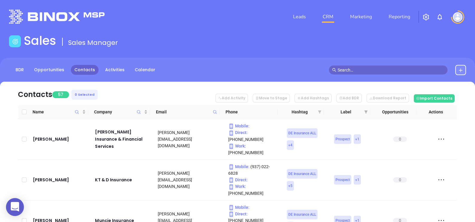
click at [320, 112] on icon "filter" at bounding box center [320, 112] width 4 height 4
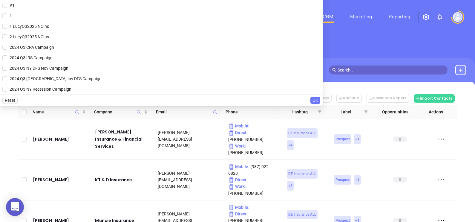
click at [362, 86] on nav "Contacts 57 0 Selected Add Activity Move to Stage Add Hashtags Add BDR Download…" at bounding box center [238, 93] width 440 height 23
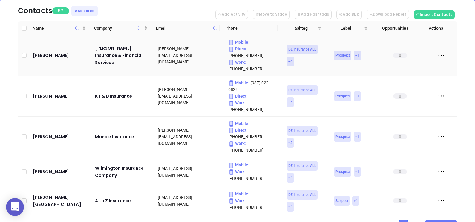
scroll to position [74, 0]
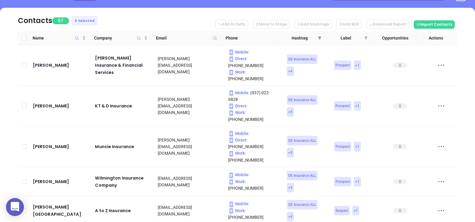
click at [321, 37] on icon "filter" at bounding box center [319, 37] width 3 height 3
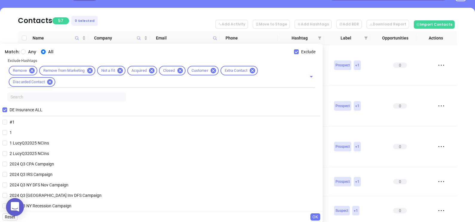
click at [118, 12] on nav "Contacts 57 0 Selected Add Activity Move to Stage Add Hashtags Add BDR Download…" at bounding box center [238, 19] width 440 height 23
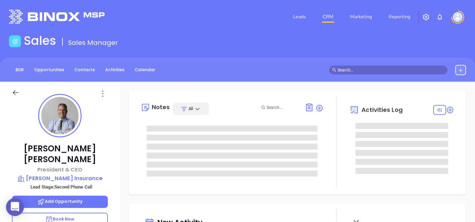
type input "[PERSON_NAME]"
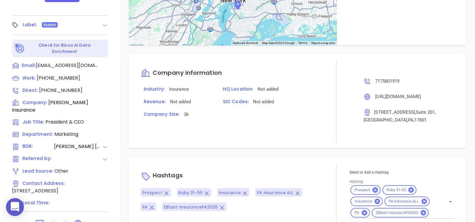
scroll to position [278, 0]
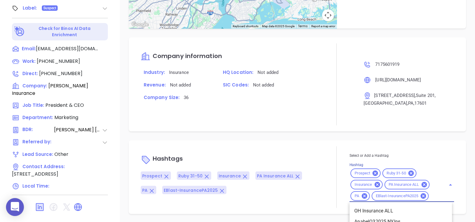
click at [430, 196] on input "Hashtag" at bounding box center [434, 195] width 8 height 7
type input "a"
click at [302, 126] on div "Company information Industry: Insurance HQ Location: Not added Revenue: Not add…" at bounding box center [298, 84] width 338 height 94
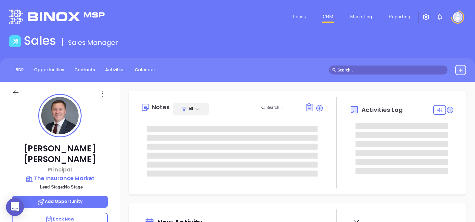
type input "[DATE]"
type input "[PERSON_NAME]"
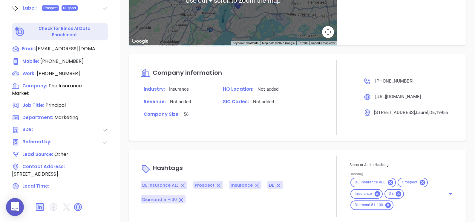
scroll to position [329, 0]
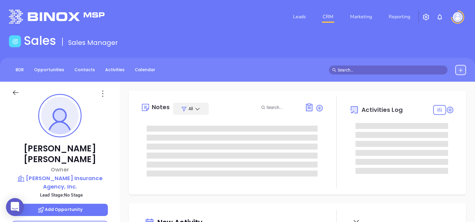
type input "[DATE]"
type input "[PERSON_NAME]"
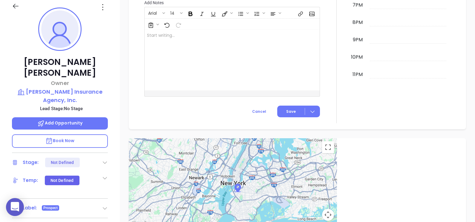
scroll to position [74, 0]
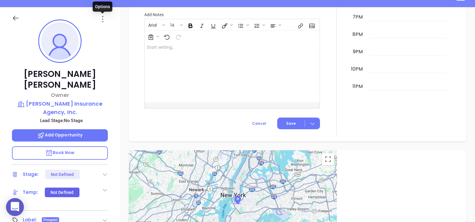
click at [104, 21] on icon at bounding box center [103, 19] width 10 height 10
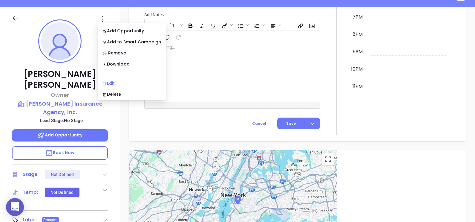
click at [116, 81] on div "Edit" at bounding box center [132, 83] width 59 height 7
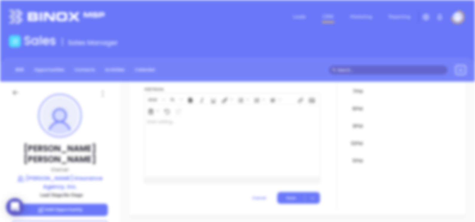
scroll to position [0, 0]
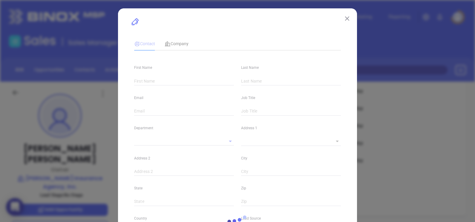
type input "Wendy"
type input "Tapley"
type input "wtapley@tapleyagency.com"
type input "Owner"
type input "1"
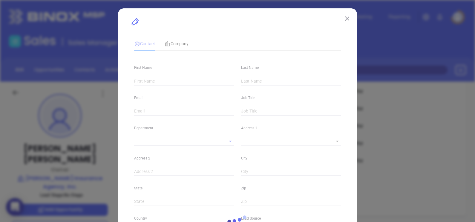
type input "https://www.linkedin.com/"
type input "Marketing"
type input "Other"
type input "undefined undefined"
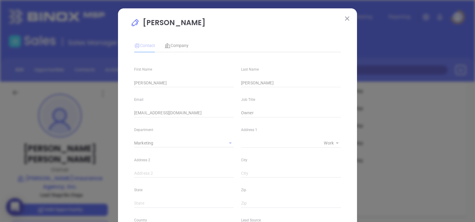
type input "(207) 363-7894"
type input "1"
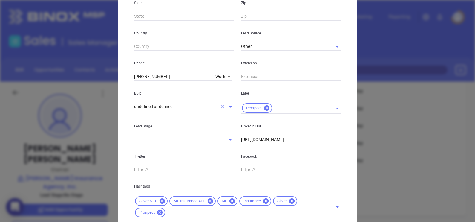
scroll to position [228, 0]
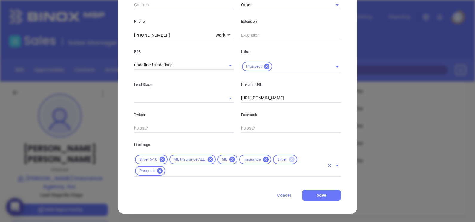
click at [289, 157] on icon at bounding box center [291, 159] width 5 height 5
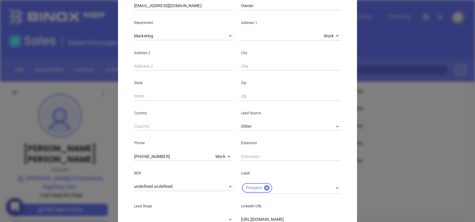
scroll to position [0, 0]
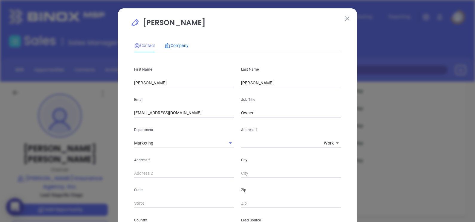
click at [182, 45] on span "Company" at bounding box center [177, 45] width 24 height 5
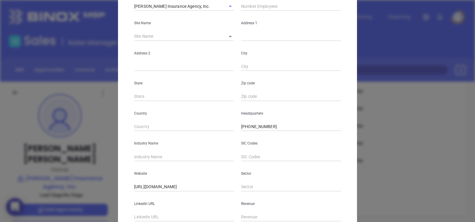
scroll to position [121, 0]
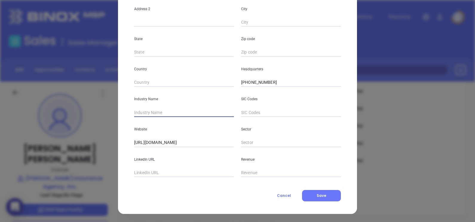
click at [167, 113] on input "text" at bounding box center [184, 112] width 100 height 9
type input "Insurance"
paste input "www.linkedin.com/company/tapley-insurance-agency-inc--of-nh/"
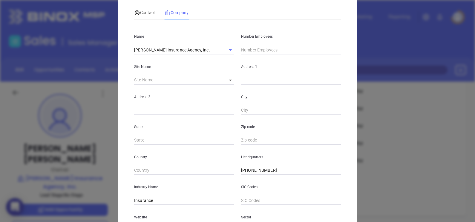
scroll to position [0, 0]
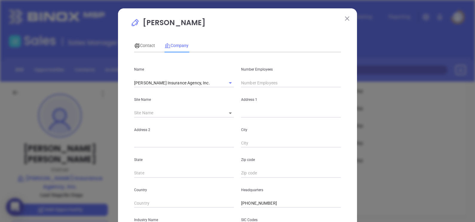
type input "www.linkedin.com/company/tapley-insurance-agency-inc--of-nh/"
click at [247, 85] on input "text" at bounding box center [291, 82] width 100 height 9
type input "10"
click at [144, 43] on span "Contact" at bounding box center [144, 45] width 21 height 5
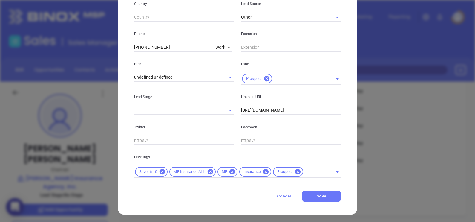
scroll to position [217, 0]
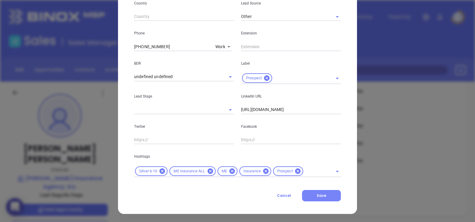
click at [324, 194] on button "Save" at bounding box center [321, 195] width 39 height 11
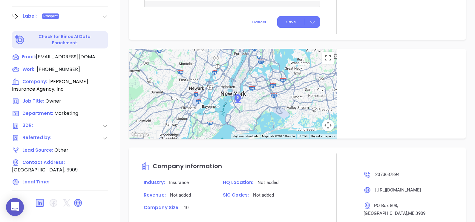
scroll to position [299, 0]
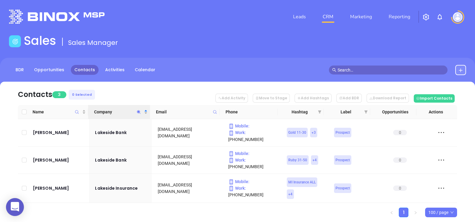
click at [139, 110] on icon "Company" at bounding box center [139, 112] width 4 height 4
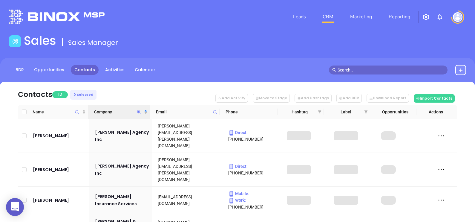
click at [173, 92] on nav "Contacts 12 0 Selected Add Activity Move to Stage Add Hashtags Add BDR Download…" at bounding box center [238, 93] width 440 height 23
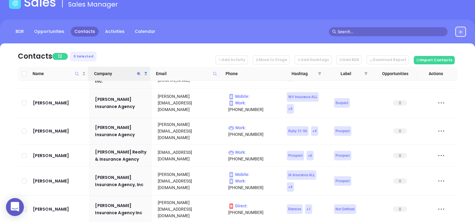
scroll to position [36, 0]
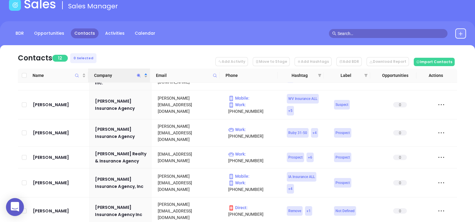
click at [139, 76] on icon "Company" at bounding box center [139, 75] width 4 height 4
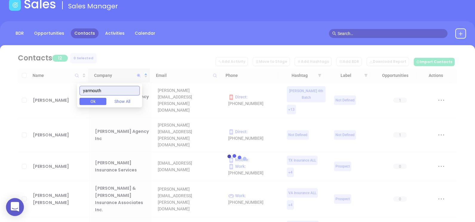
scroll to position [0, 0]
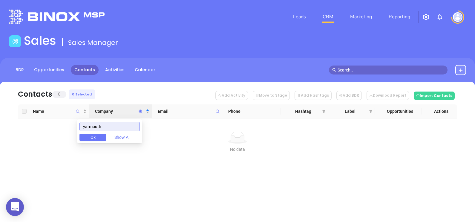
drag, startPoint x: 121, startPoint y: 125, endPoint x: 80, endPoint y: 129, distance: 41.7
click at [80, 129] on body "0 Leads CRM Marketing Reporting Financial Leads Leads Sales Sales Manager BDR O…" at bounding box center [237, 111] width 475 height 222
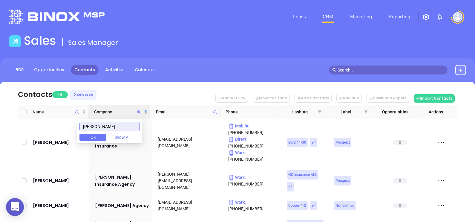
type input "[PERSON_NAME]"
click at [127, 91] on nav "Contacts 18 0 Selected Add Activity Move to Stage Add Hashtags Add BDR Download…" at bounding box center [238, 93] width 440 height 23
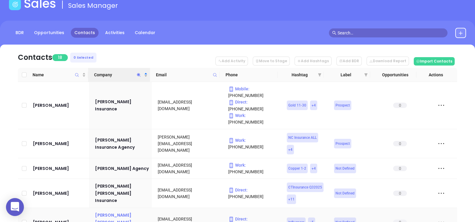
scroll to position [36, 0]
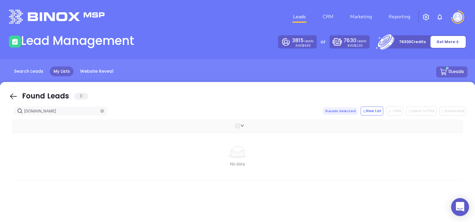
drag, startPoint x: 9, startPoint y: 97, endPoint x: 57, endPoint y: 111, distance: 49.9
click at [10, 96] on icon at bounding box center [13, 96] width 9 height 9
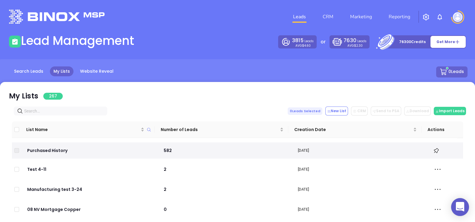
click at [58, 109] on input "text" at bounding box center [61, 111] width 75 height 7
paste input "[DOMAIN_NAME]"
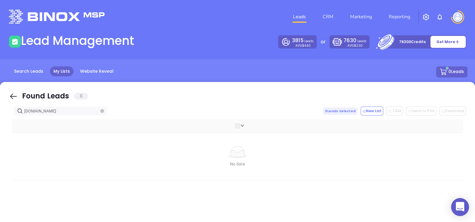
type input "[DOMAIN_NAME]"
click at [15, 93] on icon at bounding box center [13, 96] width 9 height 9
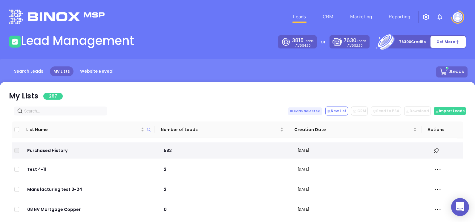
click at [48, 109] on input "text" at bounding box center [61, 111] width 75 height 7
paste input "yarmouthinsurance.com"
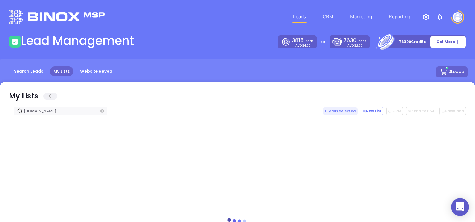
type input "yarmouthinsurance.com"
drag, startPoint x: 16, startPoint y: 96, endPoint x: 54, endPoint y: 108, distance: 40.3
click at [15, 96] on icon at bounding box center [13, 96] width 9 height 9
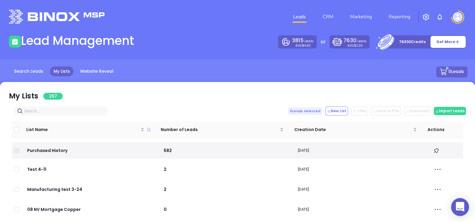
click at [54, 108] on input "text" at bounding box center [61, 111] width 75 height 7
paste input "annharrisinsurance.com"
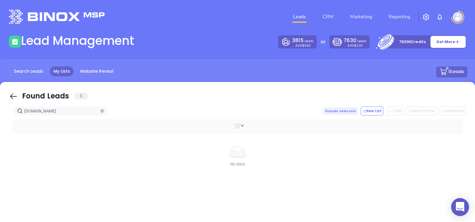
type input "annharrisinsurance.com"
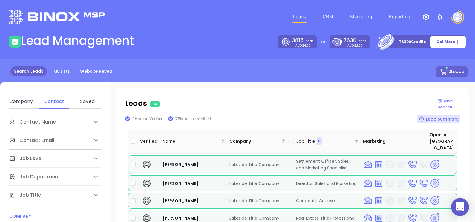
scroll to position [74, 0]
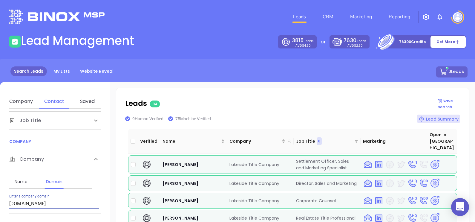
drag, startPoint x: 53, startPoint y: 205, endPoint x: 0, endPoint y: 199, distance: 53.3
click at [0, 199] on html "0 Leads CRM Marketing Reporting Financial Leads Leads Lead Management 3815 Lead…" at bounding box center [237, 111] width 475 height 222
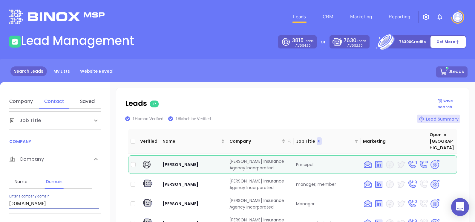
drag, startPoint x: 83, startPoint y: 202, endPoint x: 0, endPoint y: 170, distance: 89.0
click at [0, 170] on html "0 Leads CRM Marketing Reporting Financial Leads Leads Lead Management 3815 Lead…" at bounding box center [237, 111] width 475 height 222
paste input "yarmouthinsurance"
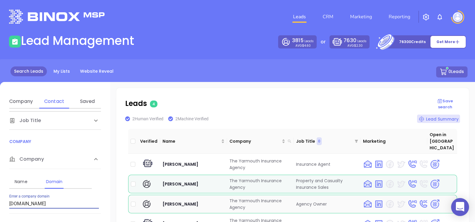
click at [431, 199] on img at bounding box center [435, 204] width 10 height 10
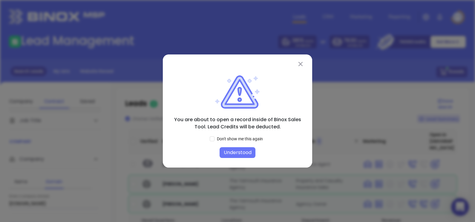
click at [252, 149] on button "Understood" at bounding box center [238, 152] width 36 height 11
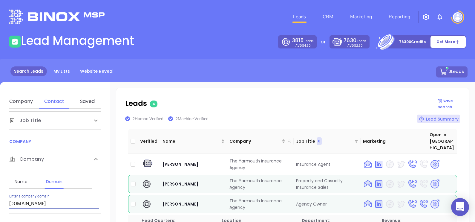
drag, startPoint x: 68, startPoint y: 205, endPoint x: 1, endPoint y: 195, distance: 67.7
click at [2, 195] on div "Contact Name First Name Last Name Contact Email Work or Personal Email Job Leve…" at bounding box center [55, 203] width 110 height 188
paste input "annharris"
type input "[DOMAIN_NAME]"
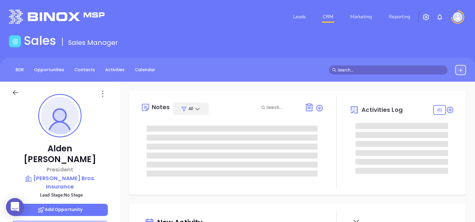
type input "[DATE]"
type input "[PERSON_NAME]"
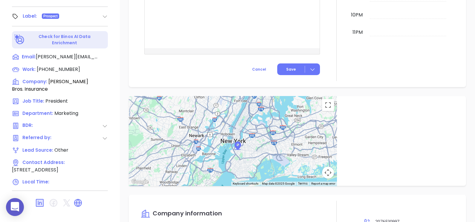
scroll to position [91, 0]
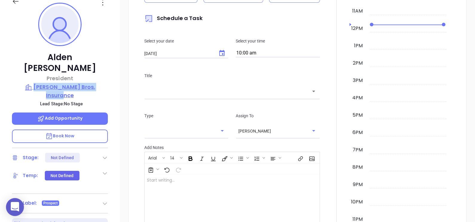
drag, startPoint x: 109, startPoint y: 75, endPoint x: 28, endPoint y: 72, distance: 82.0
click at [28, 72] on div "[PERSON_NAME] President [PERSON_NAME] Bros. Insurance Lead Stage: No Stage Add …" at bounding box center [60, 128] width 120 height 277
copy p "[PERSON_NAME] Bros. Insurance"
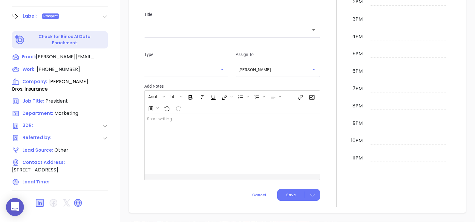
scroll to position [0, 0]
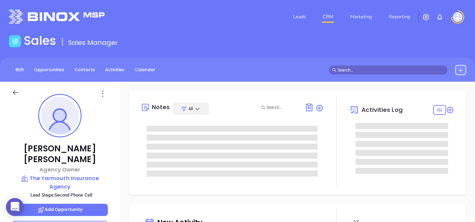
type input "09/03/2025"
type input "Alejandra Lara"
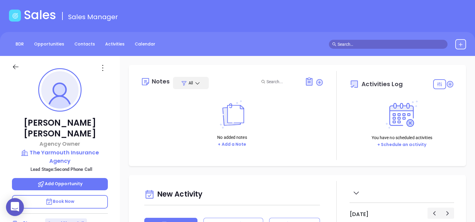
scroll to position [37, 0]
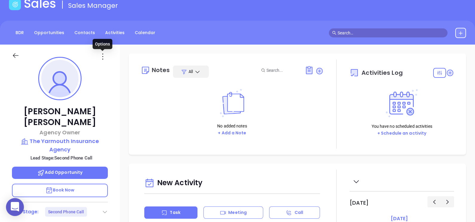
click at [103, 55] on icon at bounding box center [103, 57] width 10 height 10
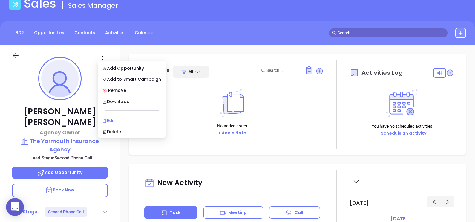
click at [128, 116] on li "Edit" at bounding box center [132, 120] width 66 height 13
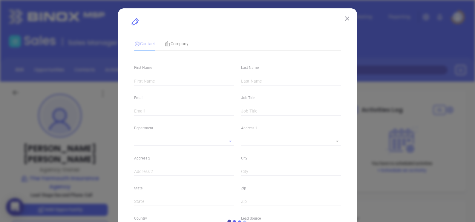
type input "Jay"
type input "Soule"
type input "jsoule@yarmouthinsurance.com"
type input "Agency Owner"
type input "1"
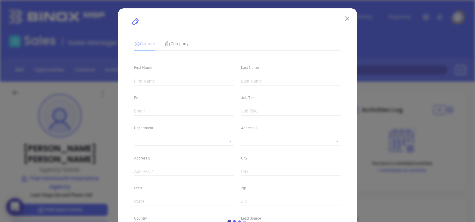
type input "linkedin.com/in/jay-soule-64aa9a12"
type input "Marketing"
type input "Website Reveal"
type input "undefined undefined"
type input "Second Phone Call"
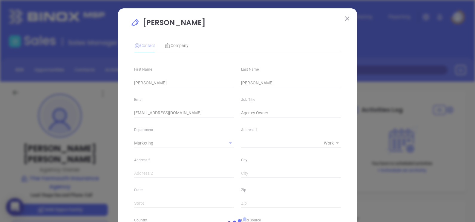
type input "(207) 846-6136"
type input "1"
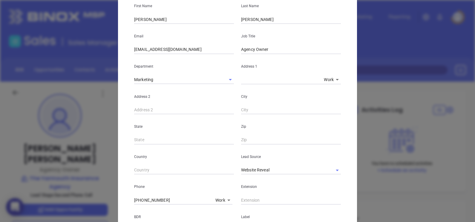
scroll to position [74, 0]
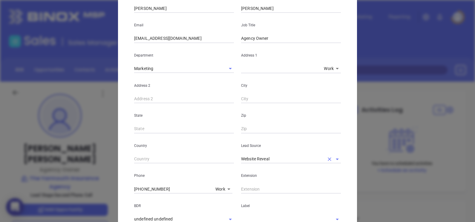
click at [280, 158] on input "Website Reveal" at bounding box center [282, 159] width 83 height 9
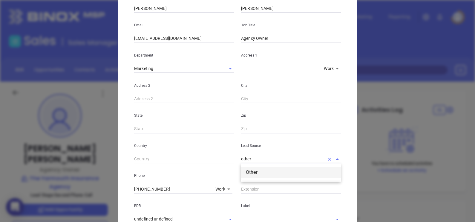
click at [278, 167] on li "Other" at bounding box center [291, 172] width 100 height 11
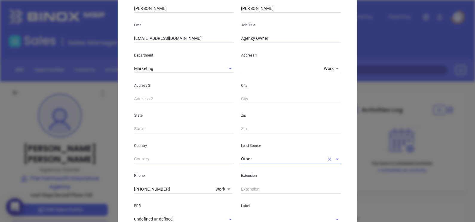
type input "Other"
type input "(207) 846-6136"
click at [193, 39] on input "[EMAIL_ADDRESS][DOMAIN_NAME]" at bounding box center [184, 38] width 100 height 9
drag, startPoint x: 195, startPoint y: 39, endPoint x: 111, endPoint y: 42, distance: 84.1
click at [111, 42] on div "Jay Soule Contact Company First Name Jay Last Name Soule Email jsoule@yarmouthi…" at bounding box center [237, 111] width 475 height 222
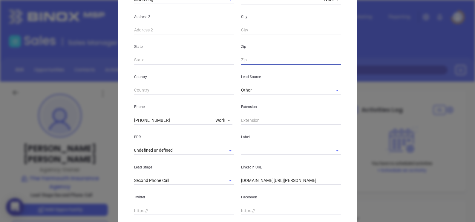
scroll to position [149, 0]
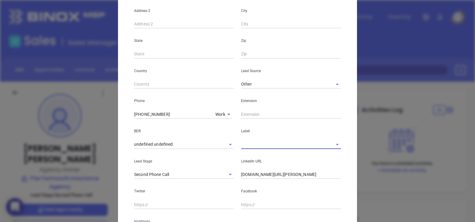
click at [244, 143] on input "text" at bounding box center [282, 144] width 83 height 9
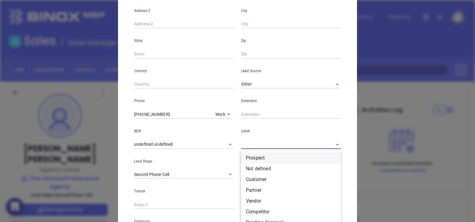
click at [257, 152] on li "Prospect" at bounding box center [291, 157] width 100 height 11
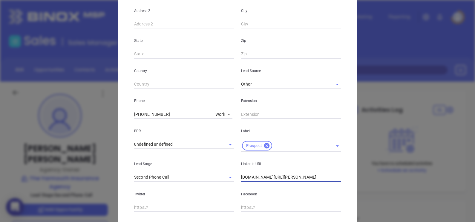
click at [313, 177] on input "linkedin.com/in/jay-soule-64aa9a12" at bounding box center [291, 177] width 100 height 9
paste input "www.linkedin.com/in/jay-soule-64aa9a12/"
type input "www.linkedin.com/in/jay-soule-64aa9a12/"
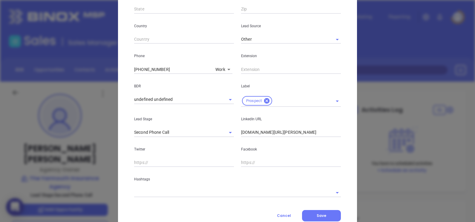
scroll to position [214, 0]
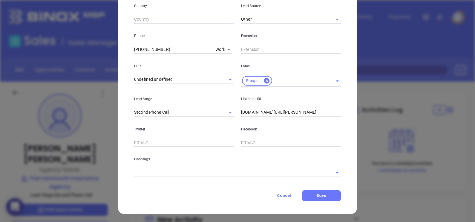
click at [163, 141] on input "text" at bounding box center [184, 142] width 100 height 9
click at [243, 141] on input "text" at bounding box center [291, 142] width 100 height 9
click at [200, 171] on input "text" at bounding box center [229, 172] width 190 height 9
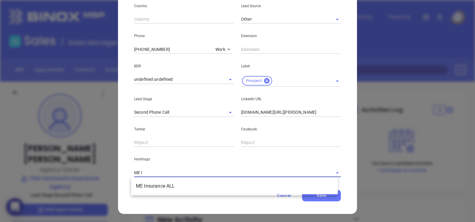
type input "ME IN"
click at [204, 187] on li "ME Insurance ALL" at bounding box center [234, 186] width 207 height 11
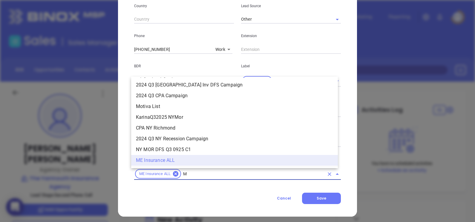
type input "ME"
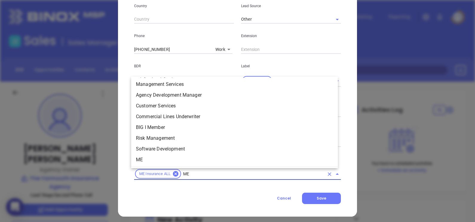
scroll to position [196, 0]
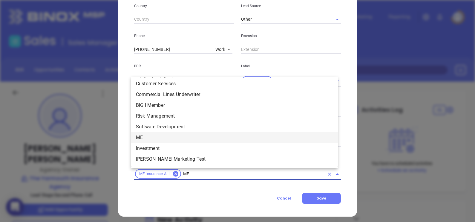
click at [154, 135] on li "ME" at bounding box center [234, 137] width 207 height 11
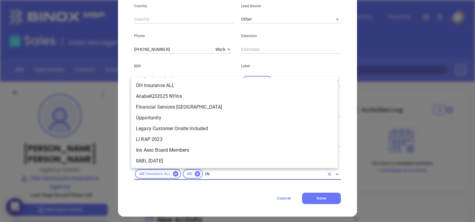
scroll to position [122, 0]
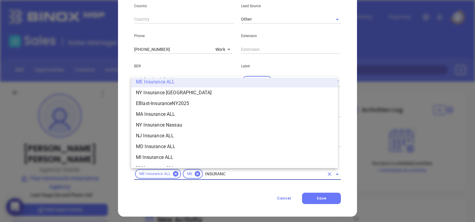
type input "INSURANCE"
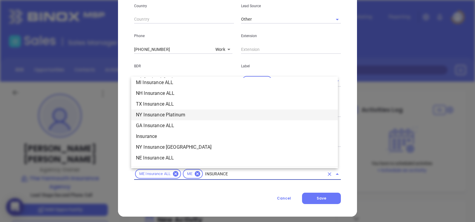
scroll to position [234, 0]
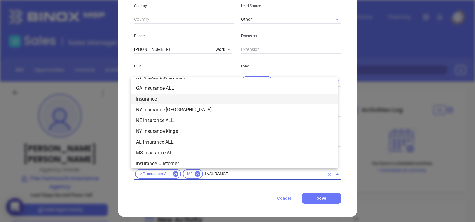
click at [158, 101] on li "Insurance" at bounding box center [234, 99] width 207 height 11
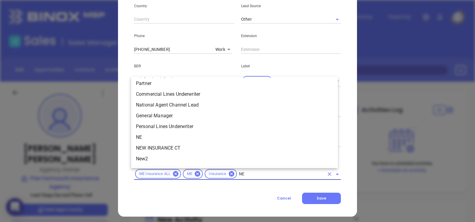
scroll to position [0, 0]
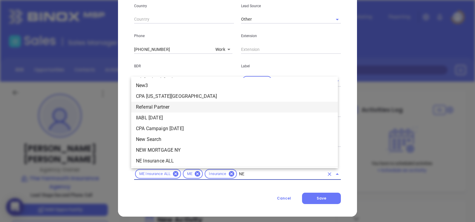
type input "NEW"
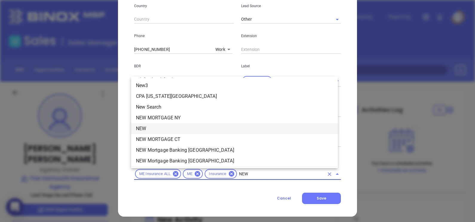
click at [167, 125] on li "NEW" at bounding box center [234, 128] width 207 height 11
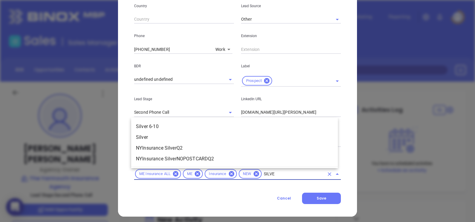
type input "SILVER"
click at [183, 126] on li "Silver 6-10" at bounding box center [234, 126] width 207 height 11
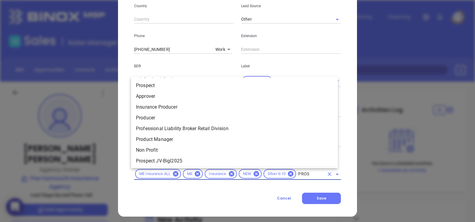
type input "PROSP"
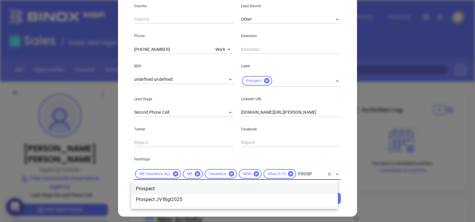
click at [205, 189] on li "Prospect" at bounding box center [234, 188] width 207 height 11
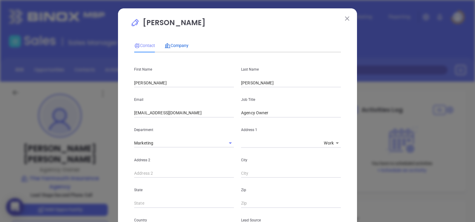
click at [173, 46] on span "Company" at bounding box center [177, 45] width 24 height 5
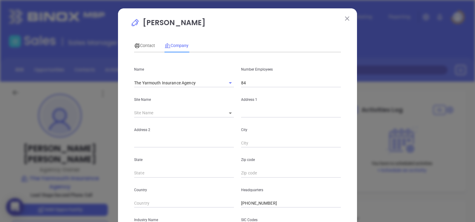
click at [253, 82] on input "84" at bounding box center [291, 82] width 100 height 9
type input "5"
click at [228, 112] on body "0 Leads CRM Marketing Reporting Financial Leads Leads Sales Sales Manager BDR O…" at bounding box center [237, 111] width 475 height 222
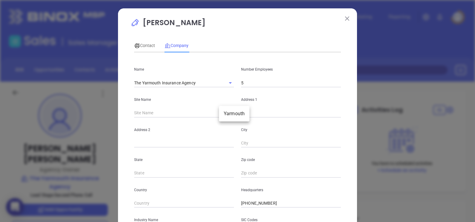
click at [232, 114] on li "Yarmouth" at bounding box center [234, 113] width 30 height 11
type input "Yarmouth"
type input "125707"
type input "141 Spring Street"
type input "Yarmouth"
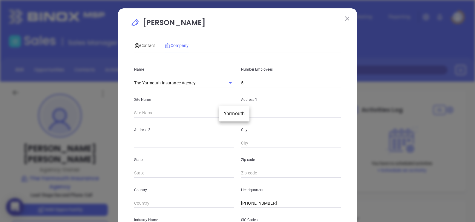
type input "ME"
type input "04096-6991"
type input "US"
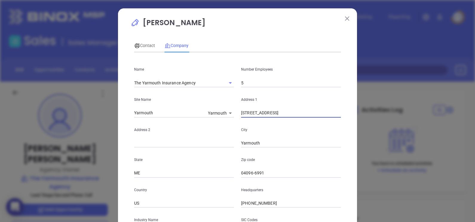
drag, startPoint x: 281, startPoint y: 112, endPoint x: 224, endPoint y: 117, distance: 57.3
click at [225, 117] on div "Site Name Yarmouth Yarmouth 125707 Address 1 141 Spring Street" at bounding box center [238, 102] width 214 height 30
drag, startPoint x: 251, startPoint y: 175, endPoint x: 328, endPoint y: 166, distance: 78.0
click at [326, 167] on div "Zip code 04096-6991" at bounding box center [291, 162] width 107 height 30
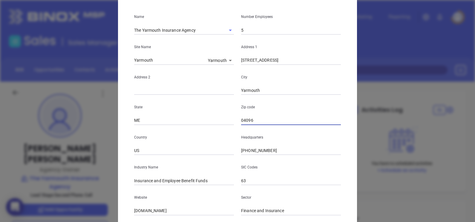
scroll to position [121, 0]
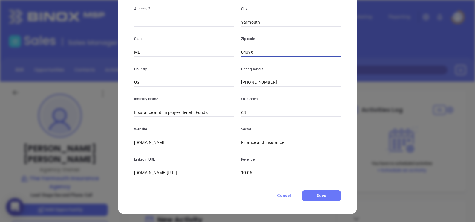
type input "04096"
type input "Insurance"
drag, startPoint x: 179, startPoint y: 147, endPoint x: 184, endPoint y: 146, distance: 4.6
click at [183, 147] on div "Name The Yarmouth Insurance Agency Number Employees 5 Site Name Yarmouth Yarmou…" at bounding box center [237, 56] width 207 height 241
click at [184, 146] on input "yarmouthinsurance.com" at bounding box center [184, 142] width 100 height 9
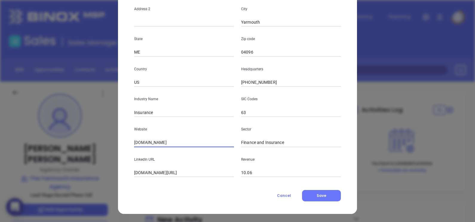
click at [183, 142] on input "yarmouthinsurance.com" at bounding box center [184, 142] width 100 height 9
paste input "https://www.yarmouthinsurance.com/"
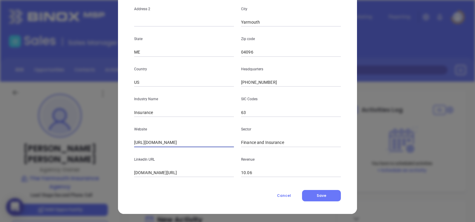
type input "https://www.yarmouthinsurance.com/"
click at [201, 174] on input "linkedin.com/company/the-yarmouth-insurance-agency" at bounding box center [184, 172] width 100 height 9
click at [201, 173] on input "linkedin.com/company/the-yarmouth-insurance-agency" at bounding box center [184, 172] width 100 height 9
paste input "www.linkedin.com/company/the-yarmouth-insurance-agency/"
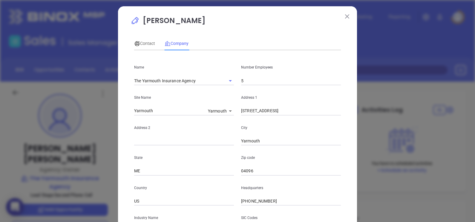
scroll to position [0, 0]
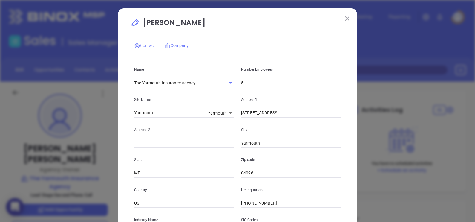
type input "www.linkedin.com/company/the-yarmouth-insurance-agency/"
click at [139, 45] on span "Contact" at bounding box center [144, 45] width 21 height 5
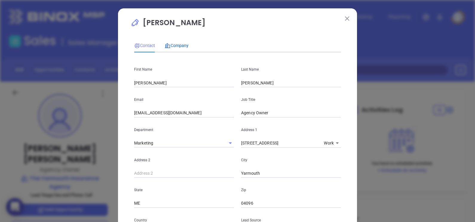
click at [171, 48] on div "Company" at bounding box center [177, 45] width 24 height 7
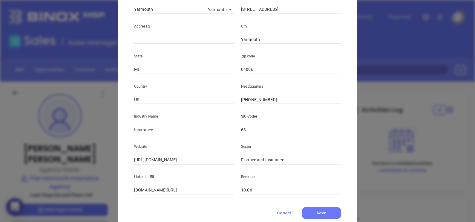
scroll to position [121, 0]
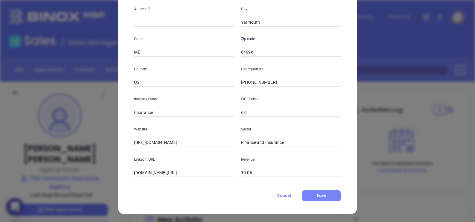
click at [328, 195] on button "Save" at bounding box center [321, 195] width 39 height 11
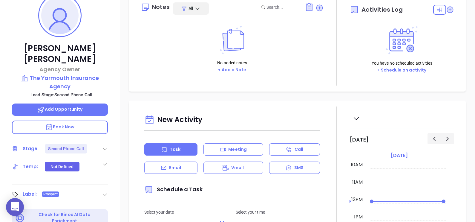
scroll to position [112, 0]
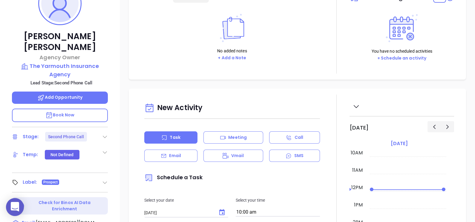
click at [102, 134] on icon at bounding box center [105, 137] width 6 height 6
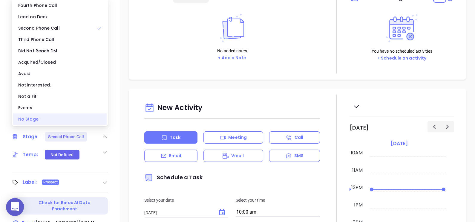
click at [35, 115] on div "No Stage" at bounding box center [60, 118] width 94 height 11
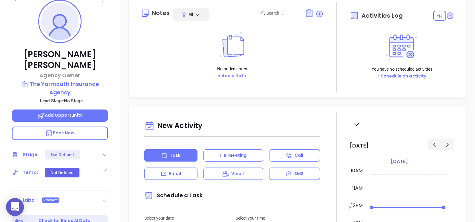
scroll to position [91, 0]
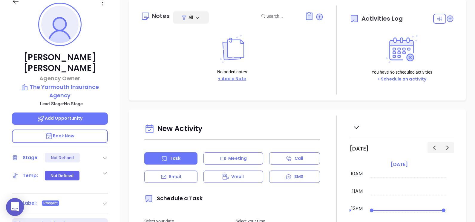
click at [236, 80] on button "+ Add a Note" at bounding box center [232, 78] width 32 height 7
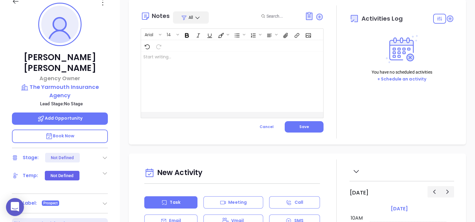
click at [214, 90] on div at bounding box center [226, 81] width 170 height 60
click at [309, 125] on button "Save" at bounding box center [304, 126] width 39 height 11
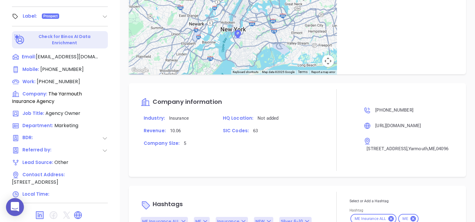
scroll to position [314, 0]
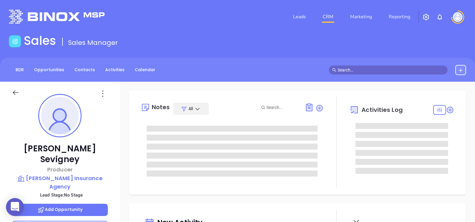
type input "[DATE]"
type input "[PERSON_NAME]"
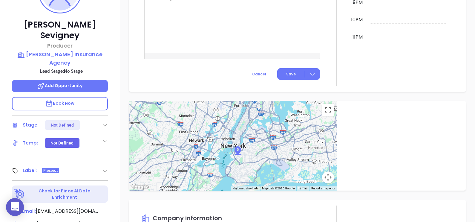
scroll to position [91, 0]
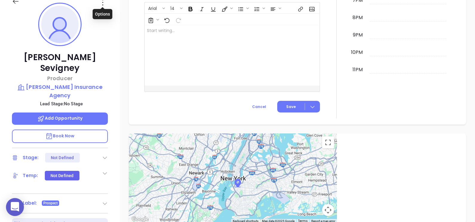
click at [102, 4] on icon at bounding box center [103, 3] width 10 height 10
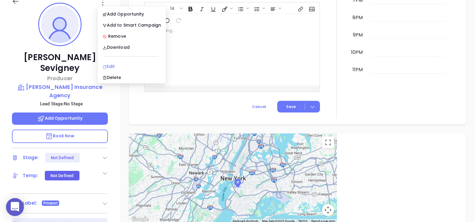
click at [134, 67] on div "Edit" at bounding box center [132, 66] width 59 height 7
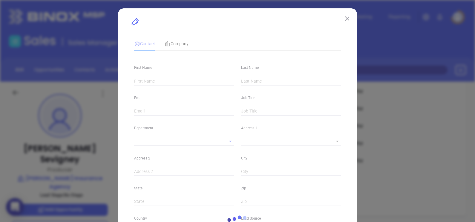
type input "[PERSON_NAME]"
type input "Sevigney"
type input "[EMAIL_ADDRESS][DOMAIN_NAME]"
type input "Producer"
type input "1"
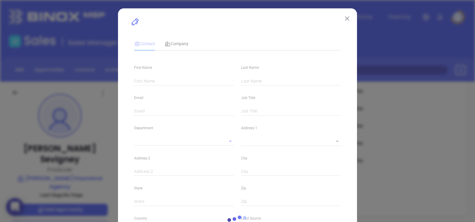
type input "[DOMAIN_NAME][URL][PERSON_NAME]"
type input "Marketing"
type input "Other"
type input "undefined undefined"
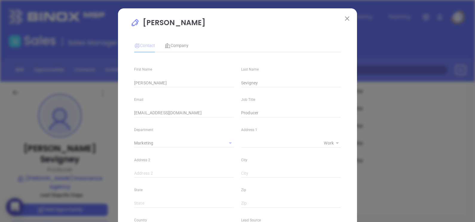
type input "[PHONE_NUMBER]"
type input "1"
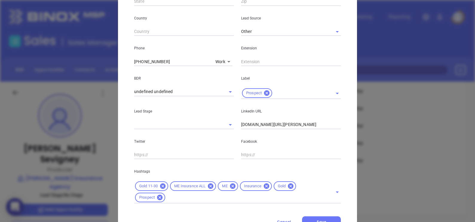
scroll to position [191, 0]
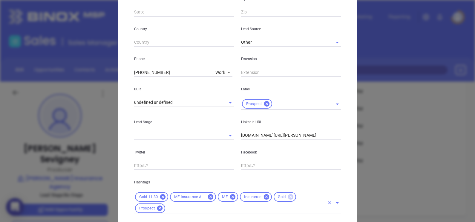
click at [288, 198] on icon at bounding box center [290, 196] width 5 height 5
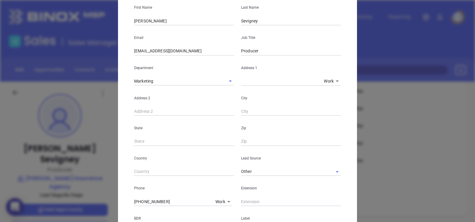
scroll to position [4, 0]
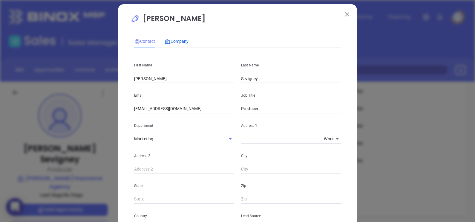
click at [183, 42] on span "Company" at bounding box center [177, 41] width 24 height 5
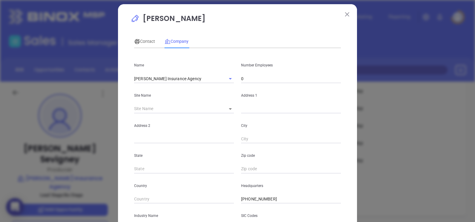
scroll to position [121, 0]
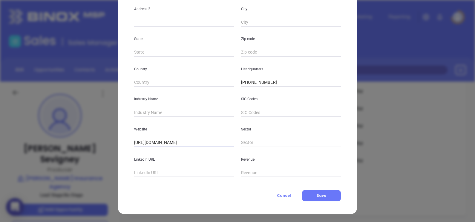
drag, startPoint x: 203, startPoint y: 142, endPoint x: 87, endPoint y: 146, distance: 116.7
click at [87, 146] on div "Jon Sevigney Contact Company First Name Jon Last Name Sevigney Email jsevigney@…" at bounding box center [237, 111] width 475 height 222
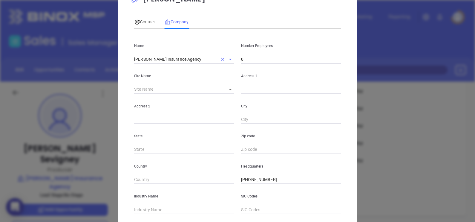
scroll to position [0, 0]
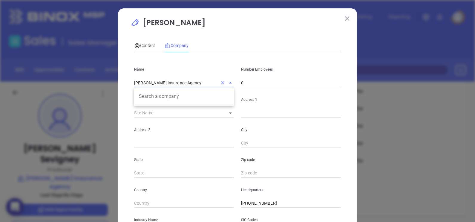
drag, startPoint x: 198, startPoint y: 84, endPoint x: 117, endPoint y: 85, distance: 81.0
click at [118, 85] on div "Jon Sevigney Contact Company First Name Jon Last Name Sevigney Email jsevigney@…" at bounding box center [237, 171] width 239 height 326
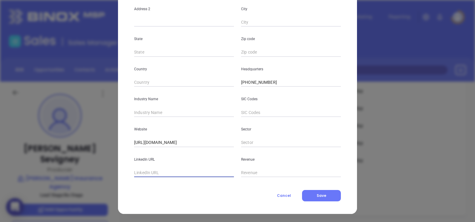
click at [161, 171] on input "text" at bounding box center [184, 172] width 100 height 9
paste input "www.linkedin.com/company/sevigney-lyons-insurance/"
type input "www.linkedin.com/company/sevigney-lyons-insurance/"
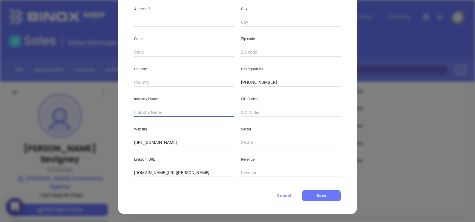
click at [166, 113] on input "text" at bounding box center [184, 112] width 100 height 9
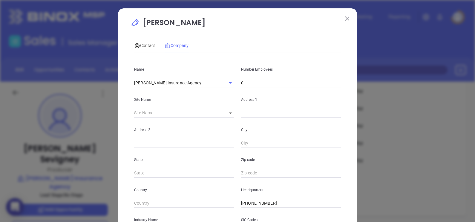
type input "Insurance"
click at [252, 83] on input "0" at bounding box center [291, 82] width 100 height 9
type input "13"
click at [222, 40] on div "Contact Company" at bounding box center [237, 46] width 207 height 14
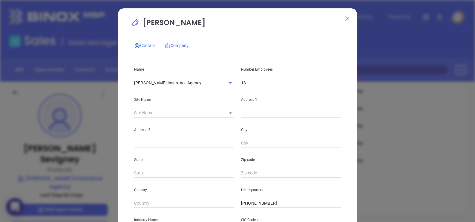
click at [140, 48] on div "Contact" at bounding box center [144, 45] width 21 height 7
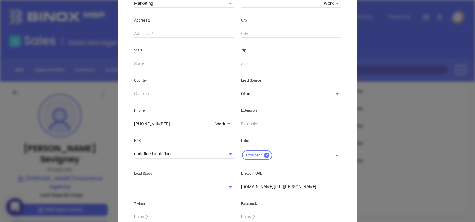
scroll to position [217, 0]
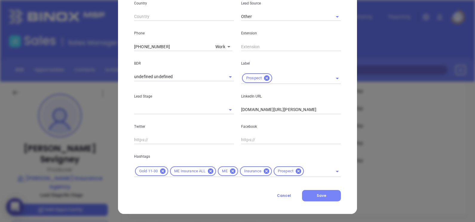
click at [325, 196] on button "Save" at bounding box center [321, 195] width 39 height 11
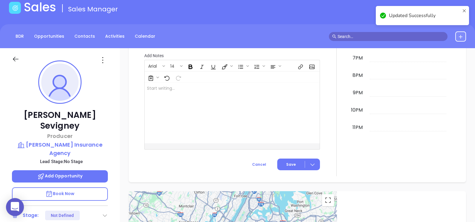
scroll to position [224, 0]
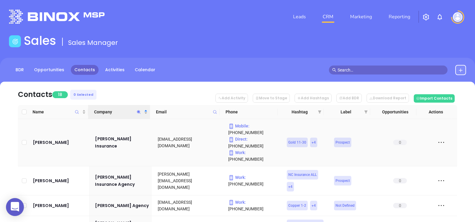
scroll to position [36, 0]
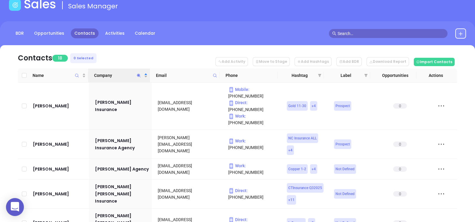
click at [139, 73] on icon "Company" at bounding box center [139, 75] width 4 height 4
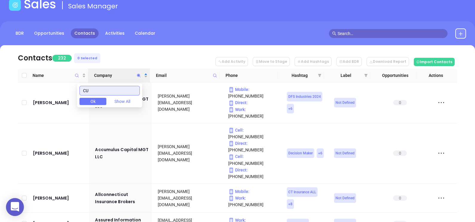
drag, startPoint x: 117, startPoint y: 87, endPoint x: 66, endPoint y: 86, distance: 51.4
click at [66, 86] on body "0 Leads CRM Marketing Reporting Financial Leads Leads Sales Sales Manager BDR O…" at bounding box center [237, 75] width 475 height 222
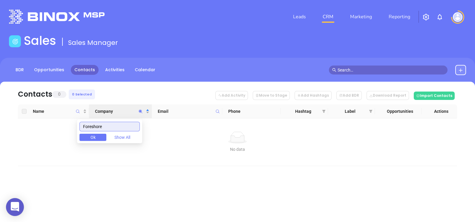
scroll to position [0, 0]
type input "Foreshore"
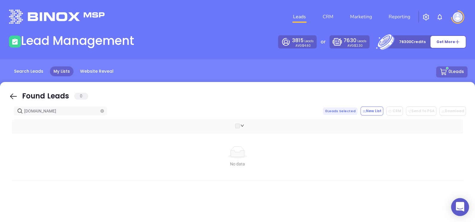
click at [16, 91] on div "Found Leads 0" at bounding box center [237, 97] width 457 height 12
drag, startPoint x: 10, startPoint y: 94, endPoint x: 57, endPoint y: 110, distance: 48.9
click at [10, 94] on icon at bounding box center [13, 96] width 9 height 9
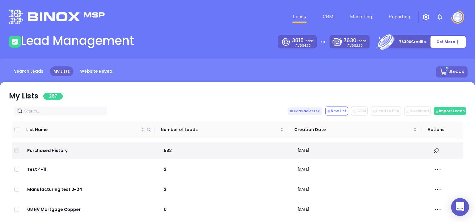
click at [58, 110] on input "text" at bounding box center [61, 111] width 75 height 7
paste input "[DOMAIN_NAME]"
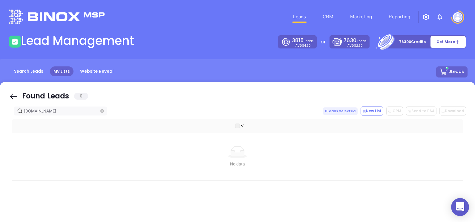
type input "[DOMAIN_NAME]"
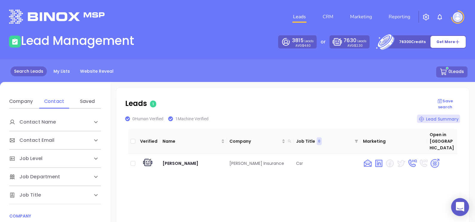
scroll to position [74, 0]
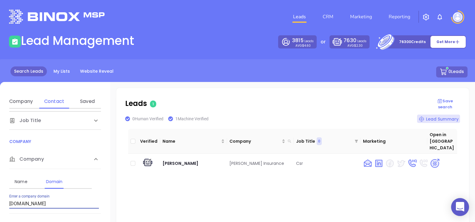
drag, startPoint x: 67, startPoint y: 204, endPoint x: 11, endPoint y: 194, distance: 57.0
click at [11, 195] on div "Enter a company domain [DOMAIN_NAME]" at bounding box center [54, 201] width 90 height 14
type input "a"
type input "[DOMAIN_NAME]"
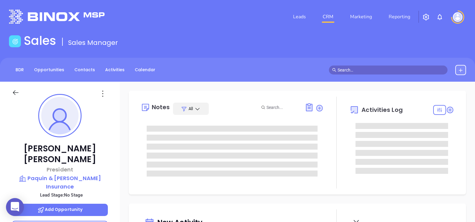
type input "[DATE]"
type input "[PERSON_NAME]"
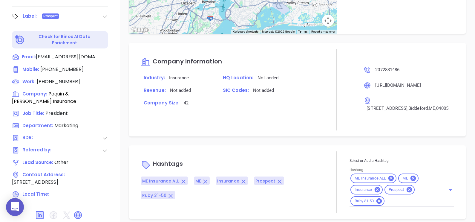
scroll to position [306, 0]
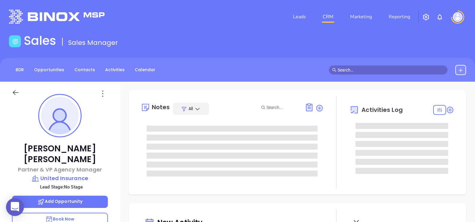
type input "[PERSON_NAME]"
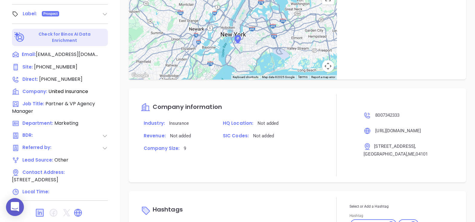
scroll to position [91, 0]
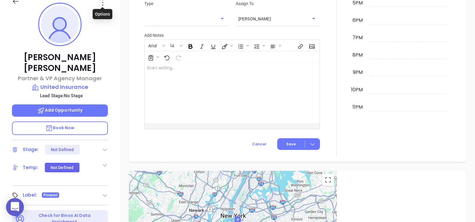
click at [105, 4] on icon at bounding box center [103, 3] width 10 height 10
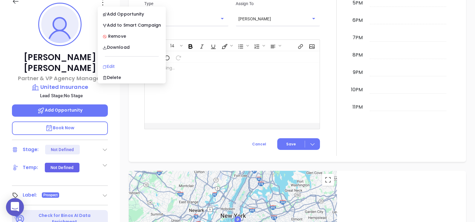
click at [119, 61] on li "Edit" at bounding box center [132, 66] width 66 height 13
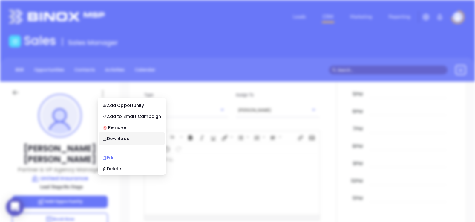
scroll to position [0, 0]
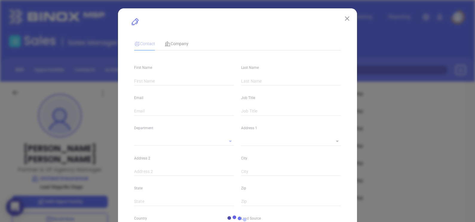
type input "[PERSON_NAME]"
type input "[EMAIL_ADDRESS][DOMAIN_NAME]"
type input "Partner & VP Agency Manager"
type textarea "[STREET_ADDRESS]"
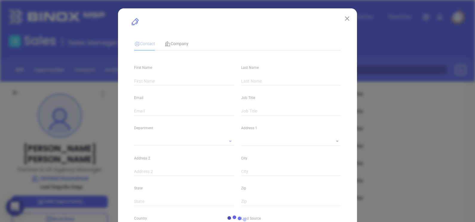
type input "1"
type input "[GEOGRAPHIC_DATA]"
type input "ME"
type input "04101"
type input "[DOMAIN_NAME][URL][PERSON_NAME]"
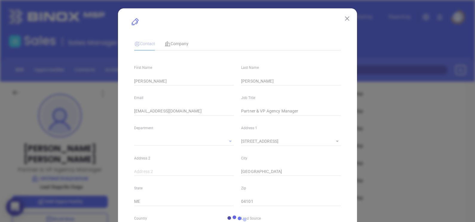
type input "Marketing"
type input "Other"
type input "undefined undefined"
type input "1"
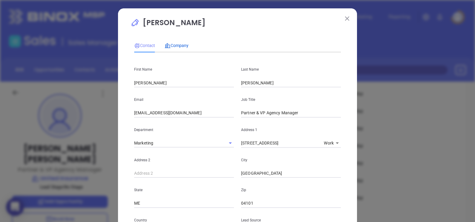
click at [176, 44] on span "Company" at bounding box center [177, 45] width 24 height 5
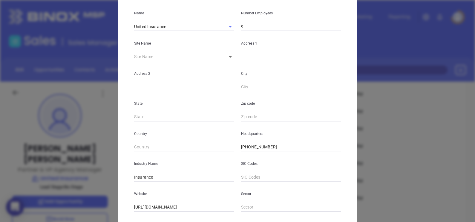
scroll to position [121, 0]
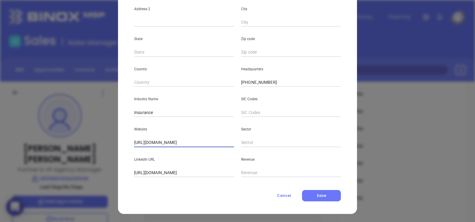
drag, startPoint x: 189, startPoint y: 140, endPoint x: 95, endPoint y: 144, distance: 94.0
click at [95, 142] on div "[PERSON_NAME] Contact Company First Name [PERSON_NAME] Last Name [PERSON_NAME] …" at bounding box center [237, 111] width 475 height 222
click at [199, 176] on input "[URL][DOMAIN_NAME]" at bounding box center [184, 172] width 100 height 9
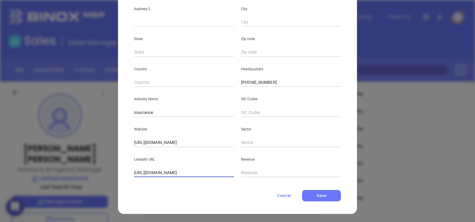
click at [199, 176] on input "[URL][DOMAIN_NAME]" at bounding box center [184, 172] width 100 height 9
paste input "[DOMAIN_NAME][URL]"
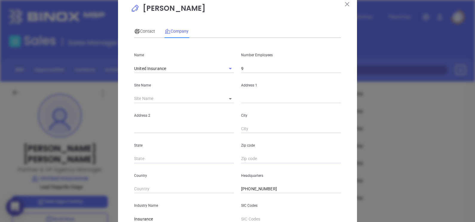
scroll to position [0, 0]
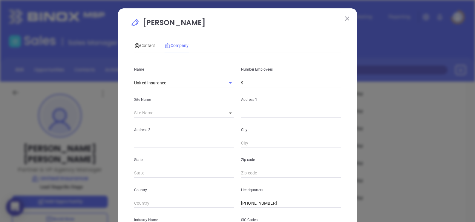
type input "[DOMAIN_NAME][URL]"
drag, startPoint x: 250, startPoint y: 78, endPoint x: 221, endPoint y: 81, distance: 28.5
click at [221, 80] on div "Name United Insurance Number Employees 9" at bounding box center [238, 72] width 214 height 30
type input "222"
click at [144, 43] on span "Contact" at bounding box center [144, 45] width 21 height 5
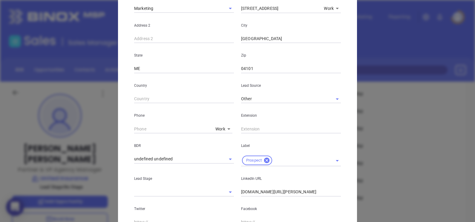
scroll to position [217, 0]
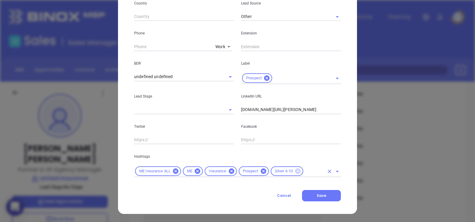
click at [297, 173] on icon at bounding box center [297, 170] width 5 height 5
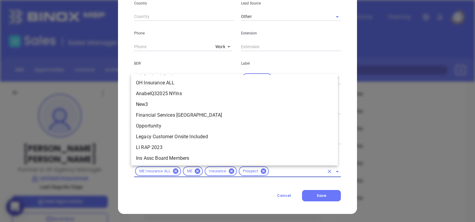
click at [286, 170] on input "text" at bounding box center [297, 170] width 54 height 7
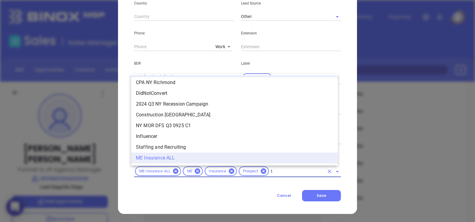
scroll to position [0, 0]
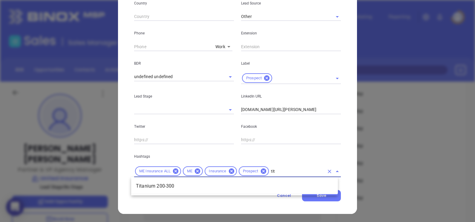
type input "tita"
drag, startPoint x: 277, startPoint y: 183, endPoint x: 309, endPoint y: 190, distance: 33.4
click at [277, 183] on li "Titanium 200-300" at bounding box center [234, 186] width 207 height 11
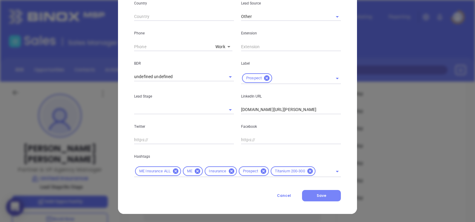
drag, startPoint x: 325, startPoint y: 199, endPoint x: 324, endPoint y: 196, distance: 3.2
click at [325, 199] on button "Save" at bounding box center [321, 195] width 39 height 11
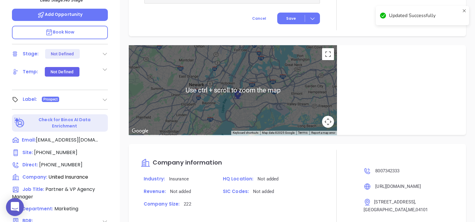
scroll to position [306, 0]
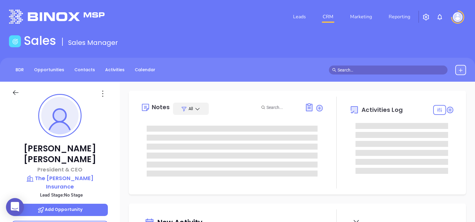
type input "[DATE]"
type input "[PERSON_NAME]"
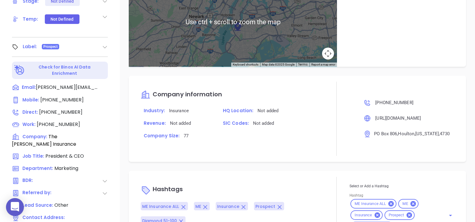
scroll to position [279, 0]
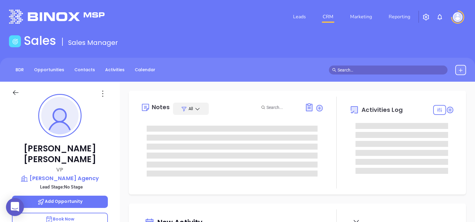
type input "[DATE]"
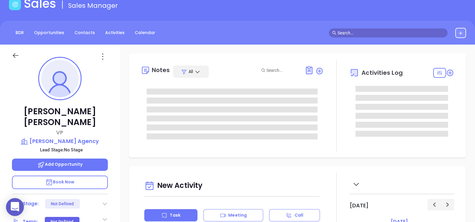
scroll to position [74, 0]
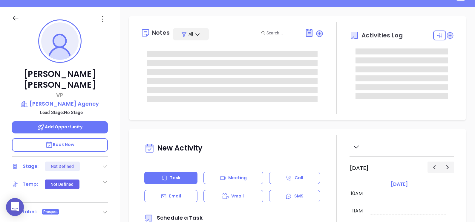
type input "[PERSON_NAME]"
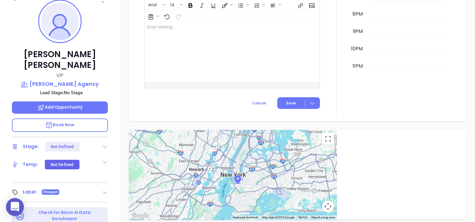
scroll to position [91, 0]
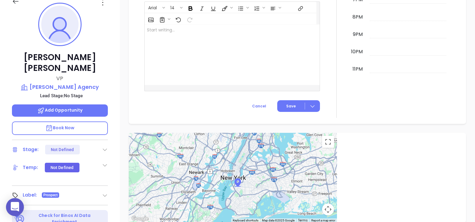
click at [105, 2] on icon at bounding box center [103, 3] width 10 height 10
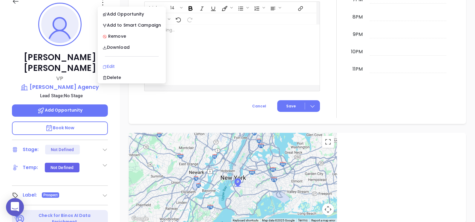
click at [137, 63] on div "Edit" at bounding box center [132, 66] width 59 height 7
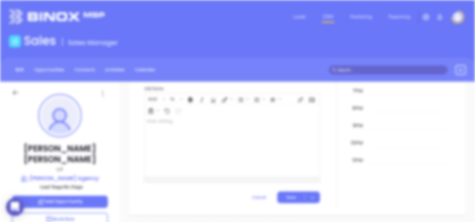
scroll to position [0, 0]
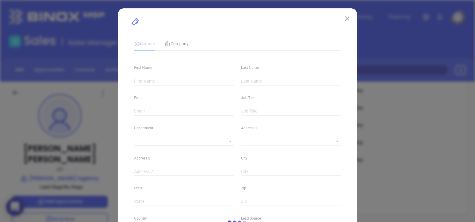
type input "[PERSON_NAME]"
type input "[EMAIL_ADDRESS][DOMAIN_NAME]"
type input "VP"
type input "1"
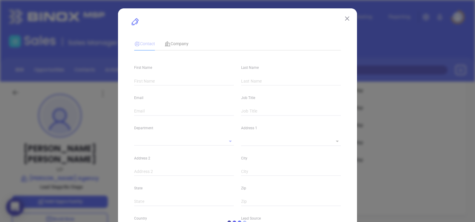
type input "[DOMAIN_NAME][URL][PERSON_NAME]"
type input "Marketing"
type input "Other"
type input "undefined undefined"
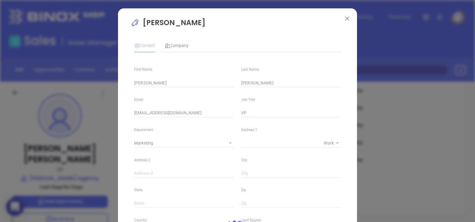
type input "[PHONE_NUMBER]"
type input "1"
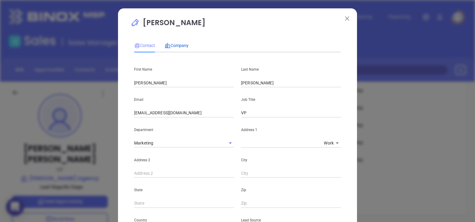
drag, startPoint x: 174, startPoint y: 45, endPoint x: 178, endPoint y: 51, distance: 7.6
click at [174, 44] on span "Company" at bounding box center [177, 45] width 24 height 5
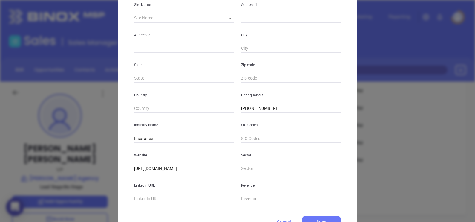
scroll to position [121, 0]
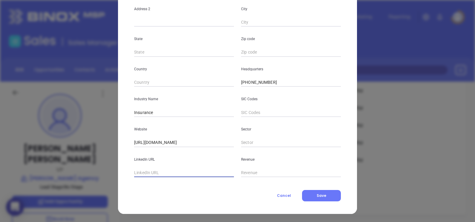
click at [177, 175] on input "text" at bounding box center [184, 172] width 100 height 9
paste input "www.linkedin.com/company/varney-insurance-agency/"
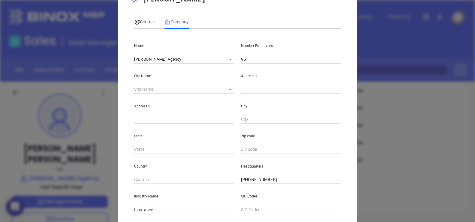
scroll to position [0, 0]
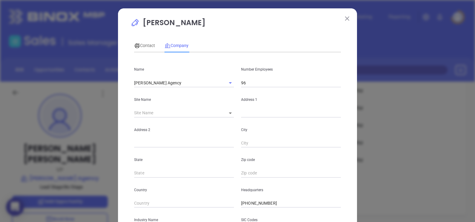
type input "www.linkedin.com/company/varney-insurance-agency/"
drag, startPoint x: 245, startPoint y: 82, endPoint x: 228, endPoint y: 80, distance: 17.5
click at [228, 79] on div "Name Varney Agency Number Employees 96" at bounding box center [238, 72] width 214 height 30
type input "101"
drag, startPoint x: 147, startPoint y: 44, endPoint x: 147, endPoint y: 51, distance: 6.6
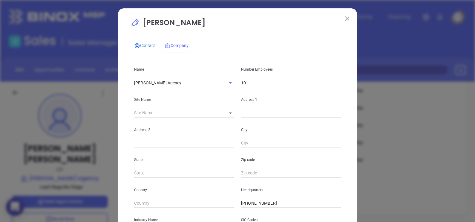
click at [147, 45] on span "Contact" at bounding box center [144, 45] width 21 height 5
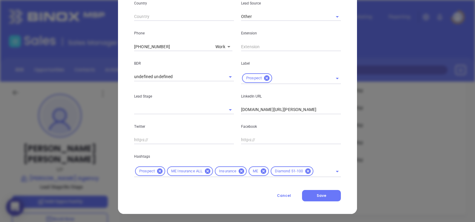
scroll to position [217, 0]
click at [307, 169] on icon at bounding box center [308, 170] width 5 height 5
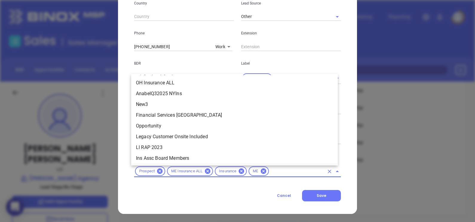
click at [294, 171] on input "text" at bounding box center [297, 170] width 54 height 7
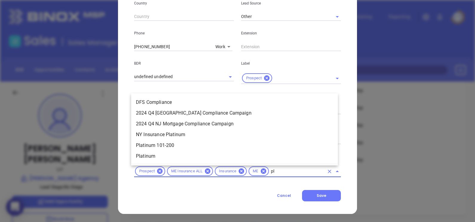
scroll to position [0, 0]
type input "pla"
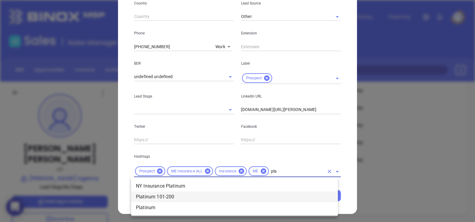
click at [186, 195] on li "Platinum 101-200" at bounding box center [234, 196] width 207 height 11
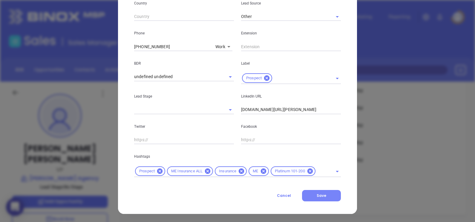
click at [332, 197] on button "Save" at bounding box center [321, 195] width 39 height 11
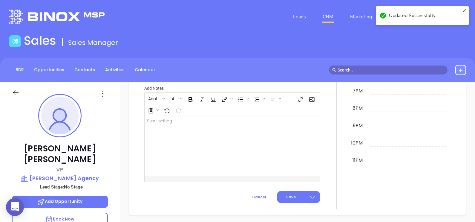
scroll to position [340, 0]
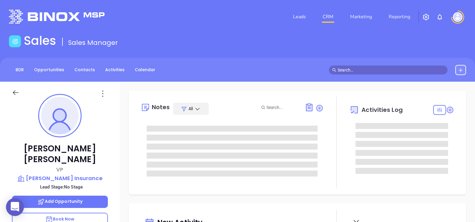
type input "[DATE]"
type input "[PERSON_NAME]"
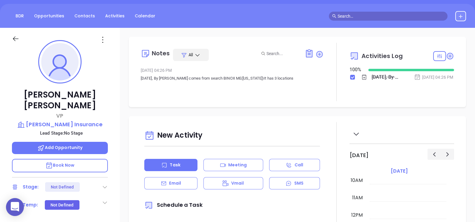
scroll to position [0, 0]
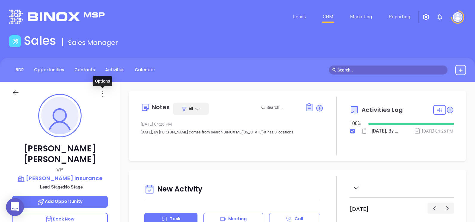
click at [103, 93] on icon at bounding box center [103, 94] width 10 height 10
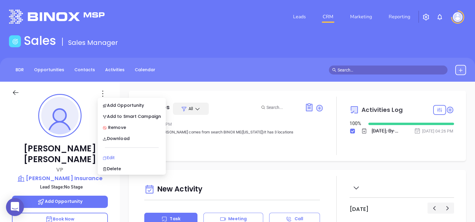
click at [109, 161] on li "Edit" at bounding box center [132, 157] width 66 height 13
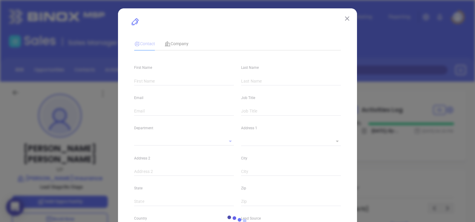
type input "[PERSON_NAME]"
type input "[EMAIL_ADDRESS][DOMAIN_NAME]"
type input "VP"
type textarea "[STREET_ADDRESS]"
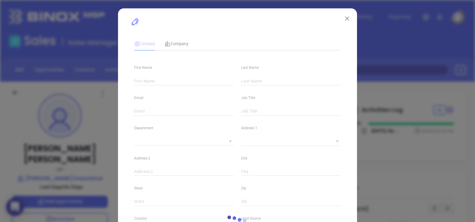
type input "1"
type input "Kennebunk"
type input "ME"
type input "04043"
type input "[DOMAIN_NAME][URL][PERSON_NAME]"
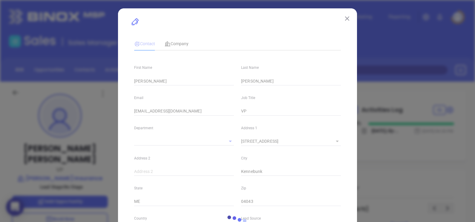
type input "Marketing"
type input "Other"
type input "undefined undefined"
type input "[PHONE_NUMBER]"
type input "1"
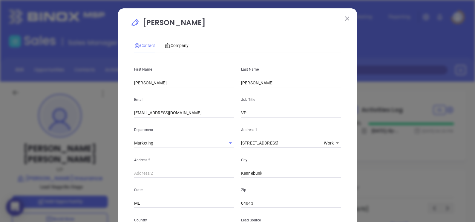
drag, startPoint x: 177, startPoint y: 42, endPoint x: 174, endPoint y: 55, distance: 13.7
click at [177, 42] on div "Company" at bounding box center [177, 46] width 24 height 14
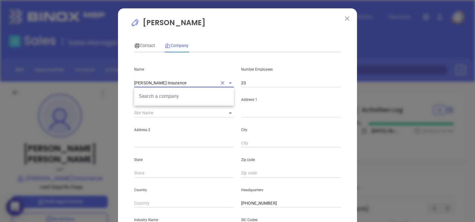
drag, startPoint x: 187, startPoint y: 85, endPoint x: 58, endPoint y: 84, distance: 128.6
click at [58, 83] on div "[PERSON_NAME] Contact Company First Name [PERSON_NAME] Name [PERSON_NAME] Email…" at bounding box center [237, 111] width 475 height 222
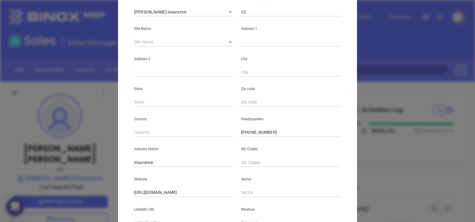
scroll to position [121, 0]
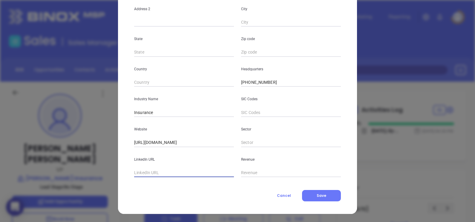
click at [165, 176] on input "text" at bounding box center [184, 172] width 100 height 9
paste input "[DOMAIN_NAME][URL][PERSON_NAME]"
type input "[DOMAIN_NAME][URL][PERSON_NAME]"
click at [310, 197] on button "Save" at bounding box center [321, 195] width 39 height 11
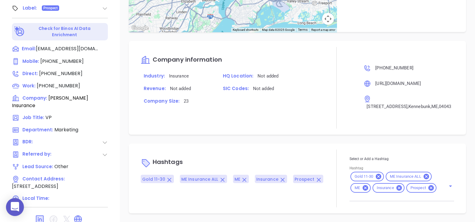
scroll to position [306, 0]
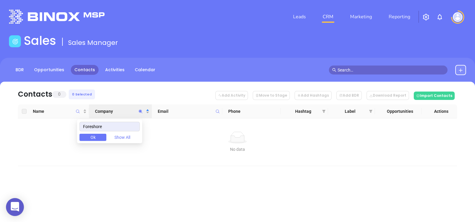
drag, startPoint x: 111, startPoint y: 123, endPoint x: 66, endPoint y: 128, distance: 45.1
click at [66, 128] on body "0 Leads CRM Marketing Reporting Financial Leads Leads Sales Sales Manager BDR O…" at bounding box center [237, 111] width 475 height 222
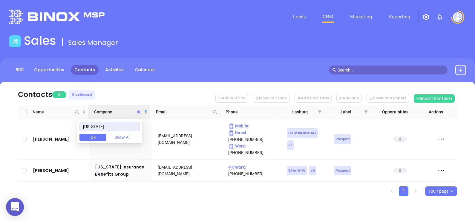
click at [160, 196] on div "Contacts 2 0 Selected Add Activity Move to Stage Add Hashtags Add BDR Download …" at bounding box center [237, 149] width 475 height 135
click at [141, 110] on icon "Company" at bounding box center [139, 112] width 4 height 4
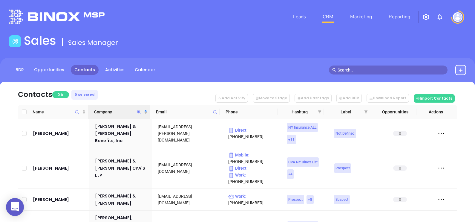
click at [132, 88] on nav "Contacts 25 0 Selected Add Activity Move to Stage Add Hashtags Add BDR Download…" at bounding box center [238, 93] width 440 height 23
click at [137, 111] on icon "Company" at bounding box center [139, 112] width 4 height 4
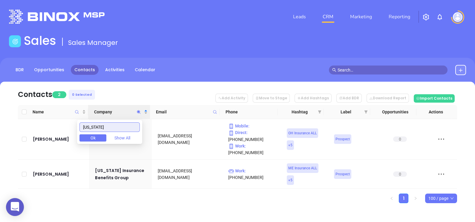
drag, startPoint x: 106, startPoint y: 126, endPoint x: 77, endPoint y: 127, distance: 28.1
click at [78, 127] on body "0 Leads CRM Marketing Reporting Financial Leads Leads Sales Sales Manager BDR O…" at bounding box center [237, 111] width 475 height 222
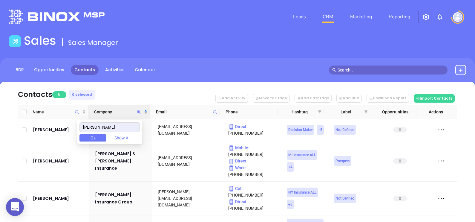
click at [112, 90] on nav "Contacts 9 0 Selected Add Activity Move to Stage Add Hashtags Add BDR Download …" at bounding box center [238, 93] width 440 height 23
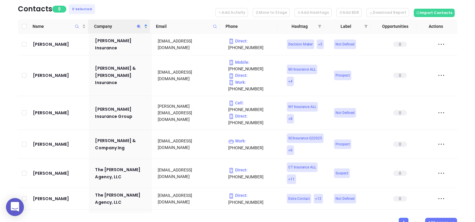
scroll to position [74, 0]
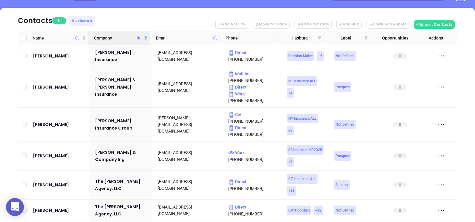
click at [138, 36] on icon "Company" at bounding box center [139, 38] width 4 height 4
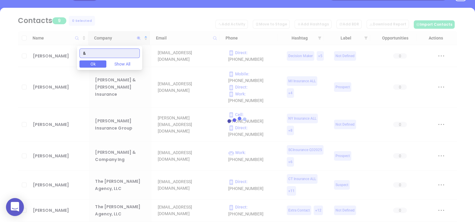
type input "&"
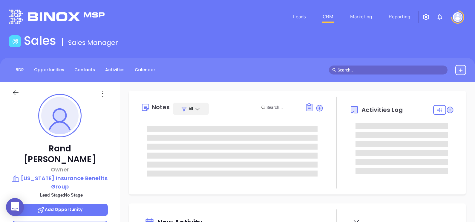
type input "[DATE]"
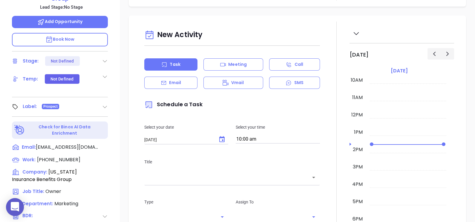
scroll to position [278, 0]
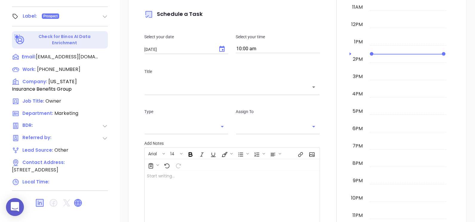
type input "[PERSON_NAME]"
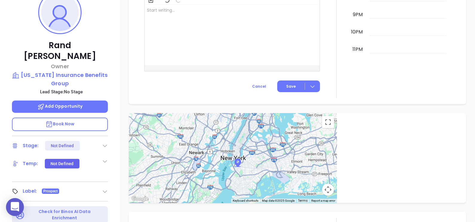
scroll to position [54, 0]
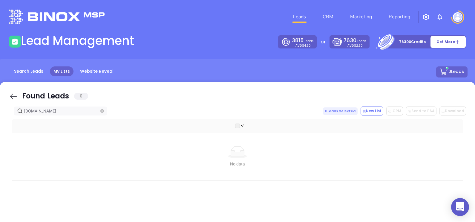
drag, startPoint x: 10, startPoint y: 100, endPoint x: 45, endPoint y: 114, distance: 37.9
click at [10, 100] on icon at bounding box center [13, 96] width 9 height 9
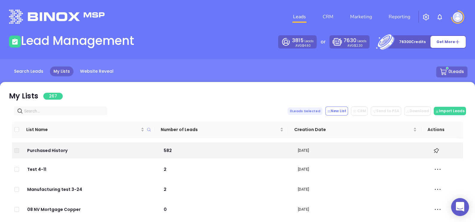
click at [51, 114] on input "text" at bounding box center [61, 111] width 75 height 7
paste input "https://www.maineinsurancebenefitsgroup.com/"
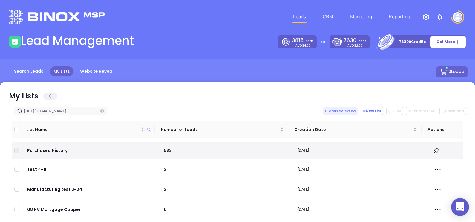
scroll to position [0, 14]
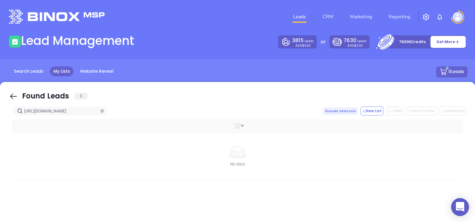
type input "https://www.maineinsurancebenefitsgroup.com/"
click at [15, 95] on icon at bounding box center [13, 96] width 9 height 9
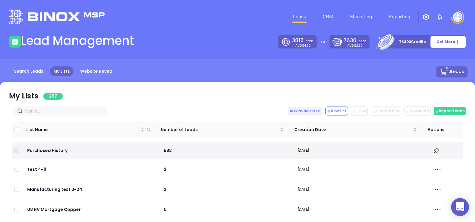
click at [52, 113] on input "text" at bounding box center [61, 111] width 75 height 7
paste input "mainemedicare.me"
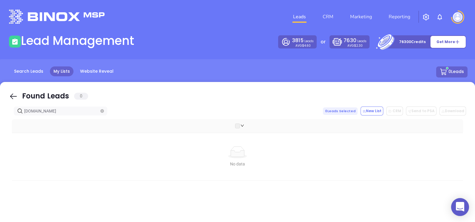
type input "mainemedicare.me"
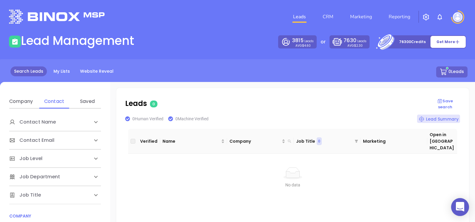
scroll to position [74, 0]
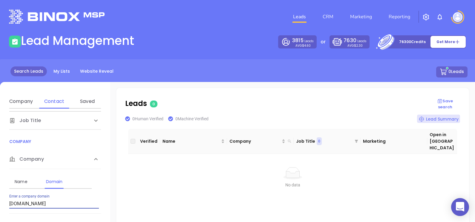
drag, startPoint x: 51, startPoint y: 205, endPoint x: 9, endPoint y: 199, distance: 42.9
click at [9, 199] on div "Contact Name First Name Last Name Contact Email Work or Personal Email Job Leve…" at bounding box center [55, 203] width 110 height 188
type input "[DOMAIN_NAME]"
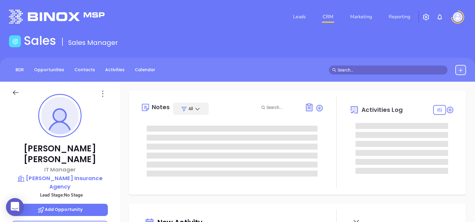
type input "[DATE]"
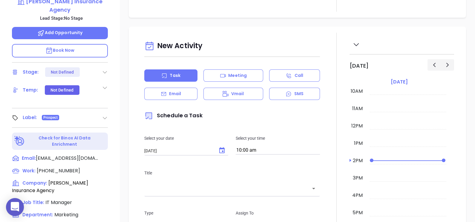
scroll to position [187, 0]
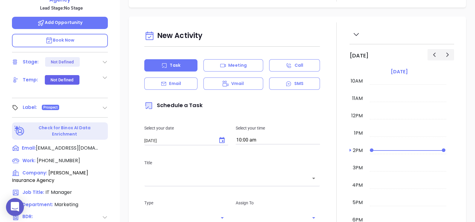
type input "[PERSON_NAME]"
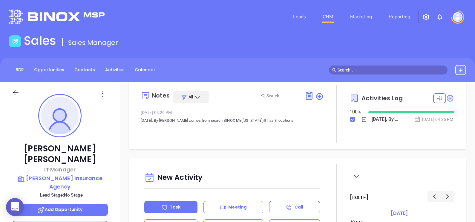
scroll to position [0, 0]
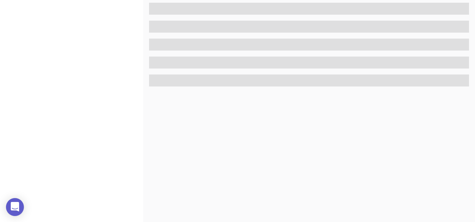
scroll to position [278, 0]
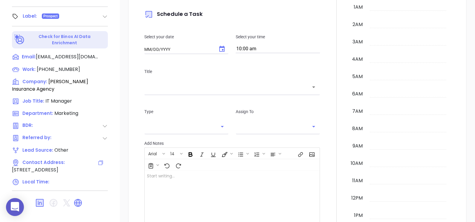
type input "09/03/2025"
type input "Alejandra Lara"
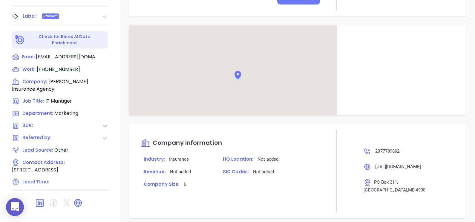
scroll to position [299, 0]
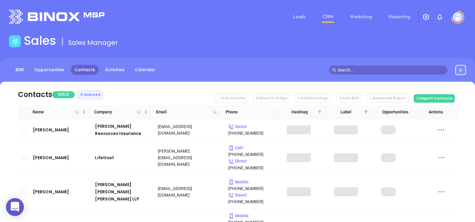
click at [318, 111] on icon "filter" at bounding box center [319, 111] width 3 height 3
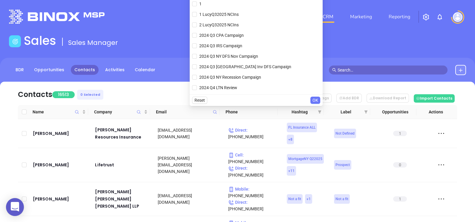
click at [179, 90] on nav "Contacts 16513 0 Selected Add Activity Move to Stage Add Hashtags Add BDR Downl…" at bounding box center [238, 93] width 440 height 23
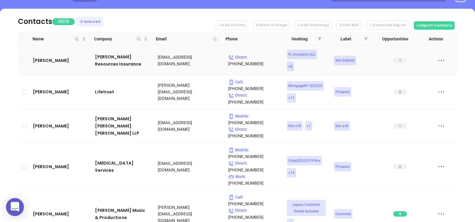
scroll to position [74, 0]
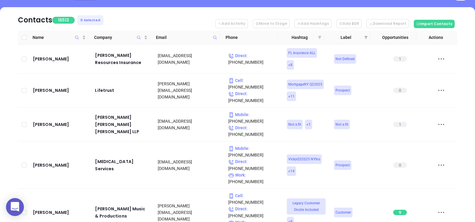
click at [320, 36] on icon "filter" at bounding box center [319, 37] width 3 height 3
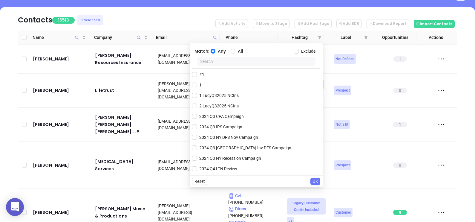
click at [223, 61] on input "text" at bounding box center [256, 61] width 119 height 9
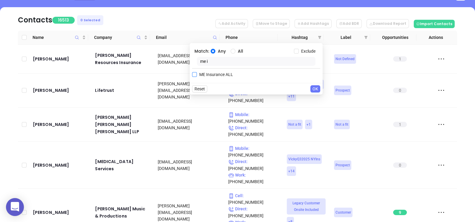
type input "me i"
click at [221, 74] on span "ME Insurance ALL" at bounding box center [216, 74] width 39 height 7
click at [197, 74] on input "ME Insurance ALL" at bounding box center [194, 74] width 5 height 5
checkbox input "true"
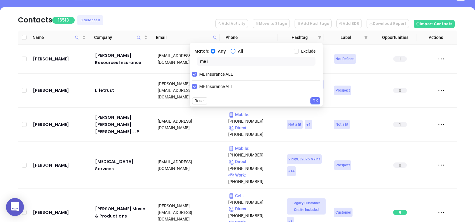
click at [233, 51] on input "All" at bounding box center [233, 51] width 5 height 5
radio input "true"
click at [230, 60] on input "me i" at bounding box center [256, 61] width 119 height 9
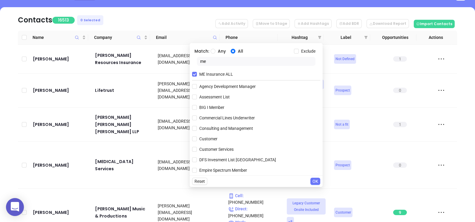
type input "m"
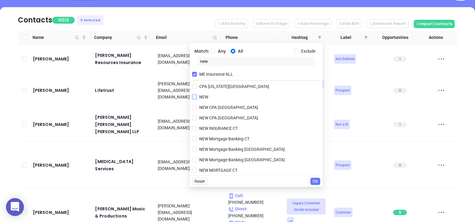
type input "new"
click at [200, 98] on span "NEW" at bounding box center [204, 97] width 14 height 7
click at [197, 98] on input "NEW" at bounding box center [194, 96] width 5 height 5
checkbox input "true"
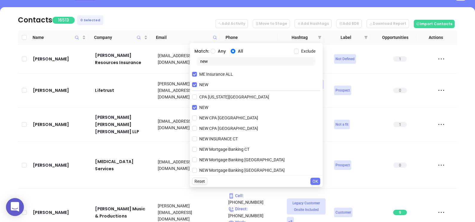
click at [315, 181] on span "OK" at bounding box center [316, 181] width 6 height 7
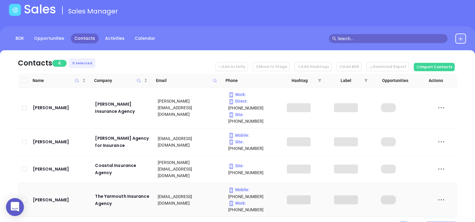
scroll to position [48, 0]
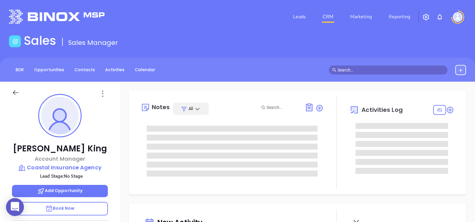
type input "[DATE]"
type input "[PERSON_NAME]"
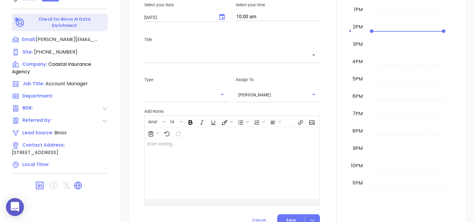
scroll to position [278, 0]
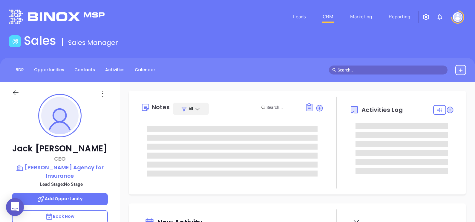
type input "[DATE]"
type input "[PERSON_NAME]"
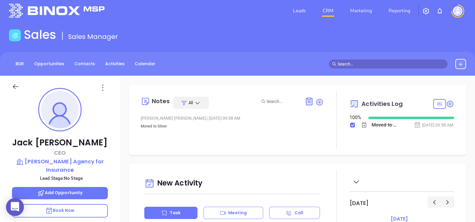
scroll to position [0, 0]
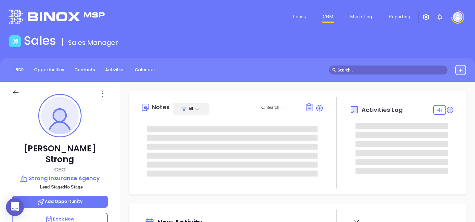
type input "[DATE]"
type input "[PERSON_NAME]"
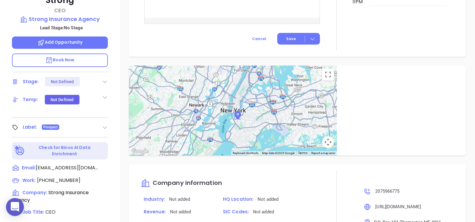
scroll to position [74, 0]
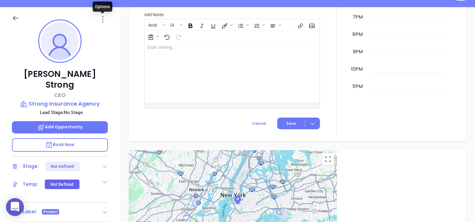
click at [102, 19] on icon at bounding box center [103, 19] width 10 height 10
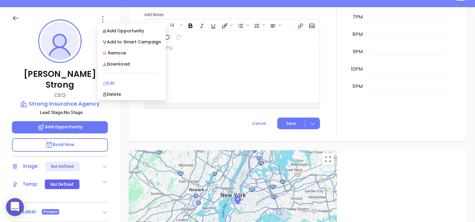
click at [109, 83] on div "Edit" at bounding box center [132, 83] width 59 height 7
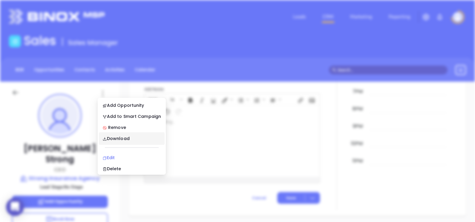
scroll to position [0, 0]
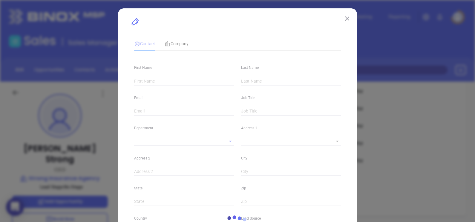
type input "Mark W."
type input "Strong"
type input "markstrong@strongagency.com"
type input "CEO"
type input "1"
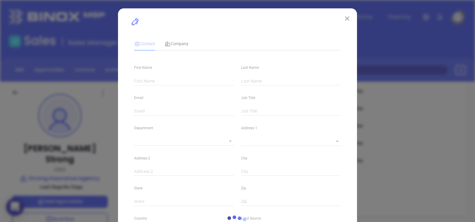
type input "www.linkedin.com/in/mark-w-strong-sr-ccla-wccla-a2289321"
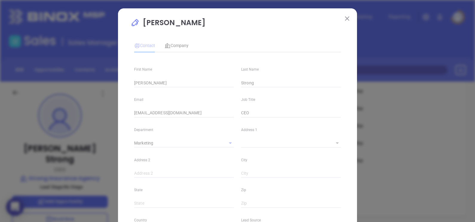
type input "Marketing"
type input "Other"
type input "undefined undefined"
type input "(207) 596-6775"
type input "1"
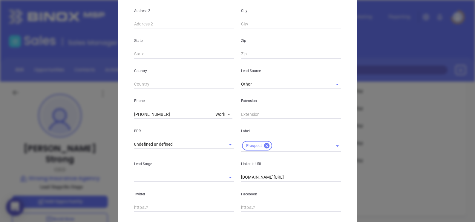
scroll to position [228, 0]
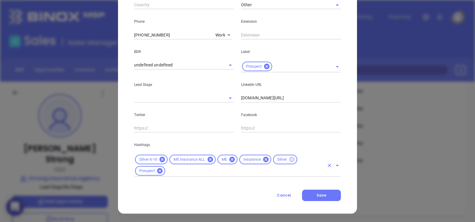
click at [292, 160] on icon at bounding box center [291, 159] width 5 height 5
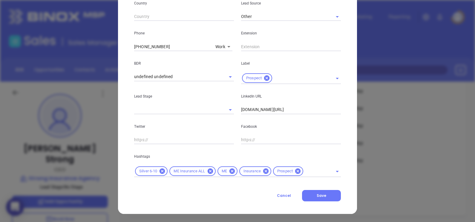
scroll to position [30, 0]
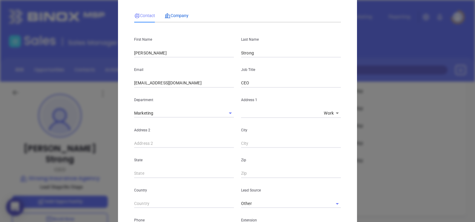
drag, startPoint x: 179, startPoint y: 17, endPoint x: 180, endPoint y: 22, distance: 4.5
click at [179, 17] on span "Company" at bounding box center [177, 15] width 24 height 5
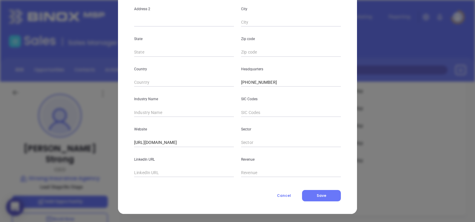
scroll to position [121, 0]
click at [166, 115] on input "text" at bounding box center [184, 112] width 100 height 9
type input "Insurance"
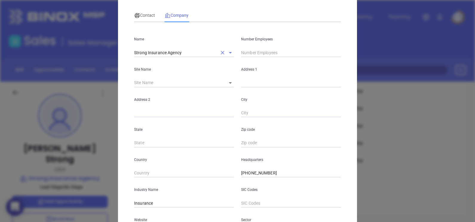
scroll to position [0, 0]
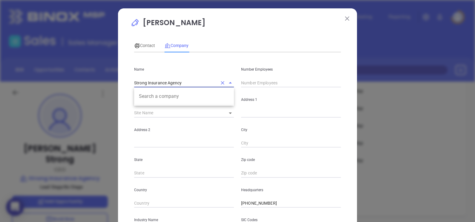
drag, startPoint x: 188, startPoint y: 85, endPoint x: 91, endPoint y: 81, distance: 97.8
click at [91, 81] on div "Mark W. Strong Contact Company First Name Mark W. Last Name Strong Email markst…" at bounding box center [237, 111] width 475 height 222
click at [144, 44] on span "Contact" at bounding box center [144, 45] width 21 height 5
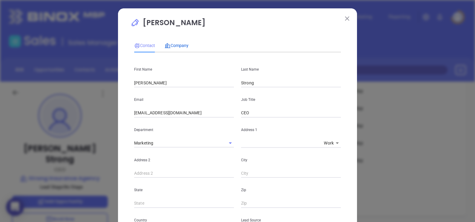
click at [169, 46] on span "Company" at bounding box center [177, 45] width 24 height 5
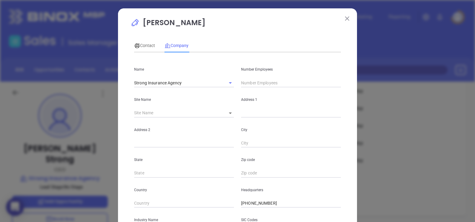
click at [250, 88] on div "Address 1" at bounding box center [291, 102] width 107 height 30
click at [250, 83] on input "text" at bounding box center [291, 82] width 100 height 9
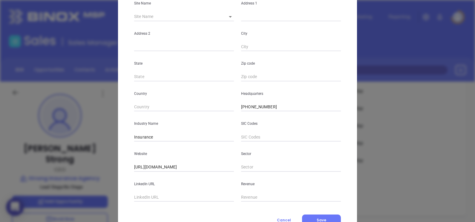
scroll to position [121, 0]
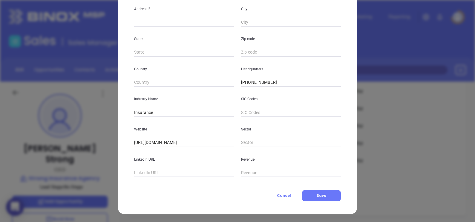
type input "8"
click at [151, 174] on input "text" at bounding box center [184, 172] width 100 height 9
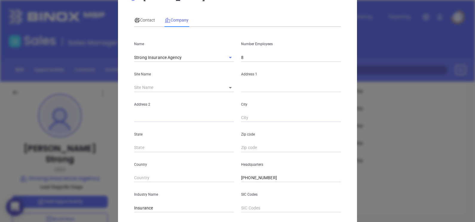
scroll to position [0, 0]
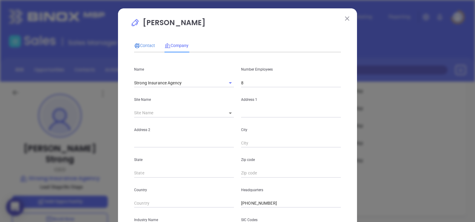
click at [139, 46] on span "Contact" at bounding box center [144, 45] width 21 height 5
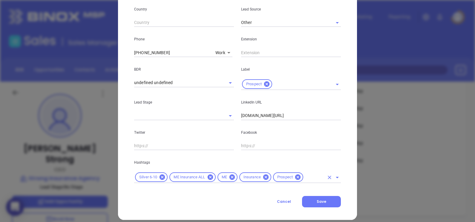
scroll to position [217, 0]
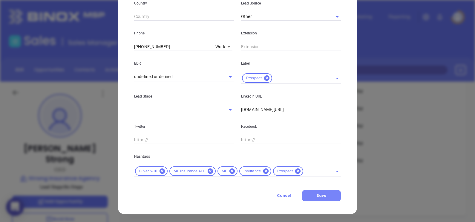
click at [321, 191] on button "Save" at bounding box center [321, 195] width 39 height 11
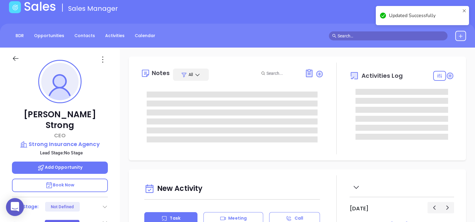
scroll to position [0, 0]
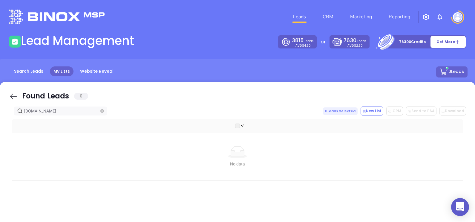
click at [9, 97] on icon at bounding box center [13, 96] width 9 height 9
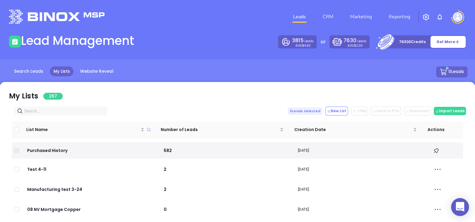
click at [64, 112] on input "text" at bounding box center [61, 111] width 75 height 7
paste input "[DOMAIN_NAME]"
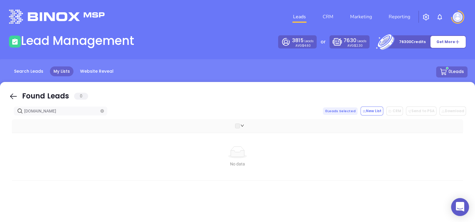
type input "[DOMAIN_NAME]"
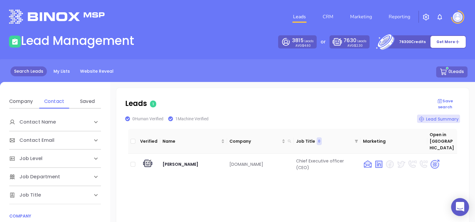
scroll to position [74, 0]
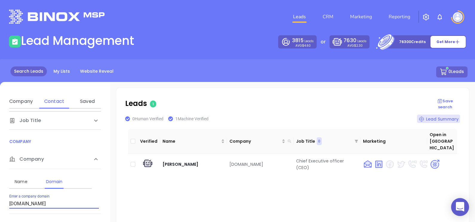
drag, startPoint x: 57, startPoint y: 204, endPoint x: 0, endPoint y: 196, distance: 57.4
click at [0, 196] on html "0 Leads CRM Marketing Reporting Financial Leads Leads Lead Management 3815 Lead…" at bounding box center [237, 111] width 475 height 222
drag, startPoint x: 62, startPoint y: 203, endPoint x: 0, endPoint y: 201, distance: 62.5
click at [0, 201] on html "0 Leads CRM Marketing Reporting Financial Leads Leads Lead Management 3815 Lead…" at bounding box center [237, 111] width 475 height 222
paste input "mwin"
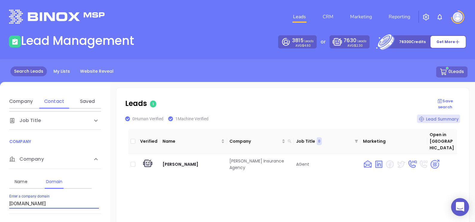
type input "[DOMAIN_NAME]"
